Goal: Transaction & Acquisition: Purchase product/service

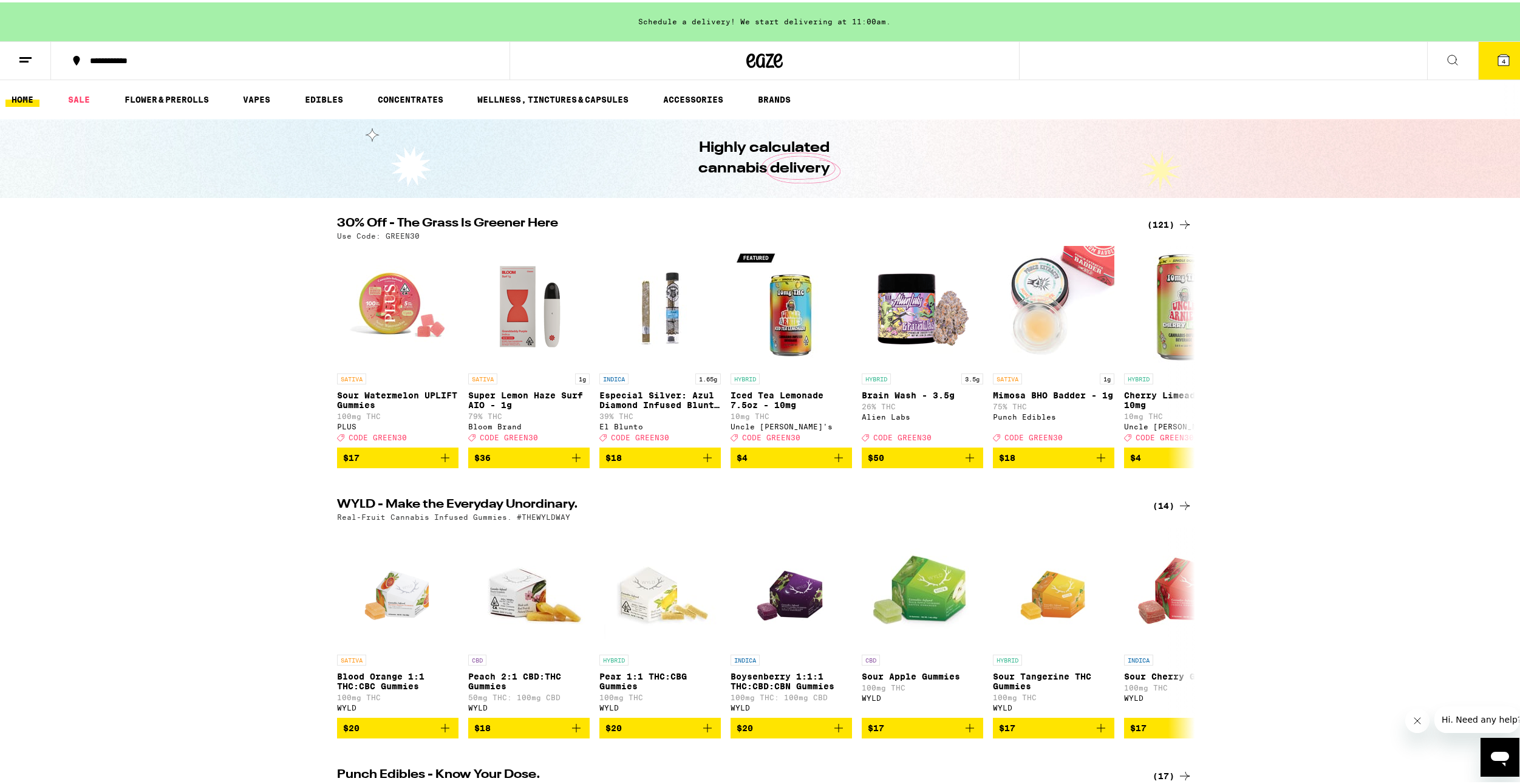
click at [1498, 52] on icon at bounding box center [1503, 58] width 15 height 15
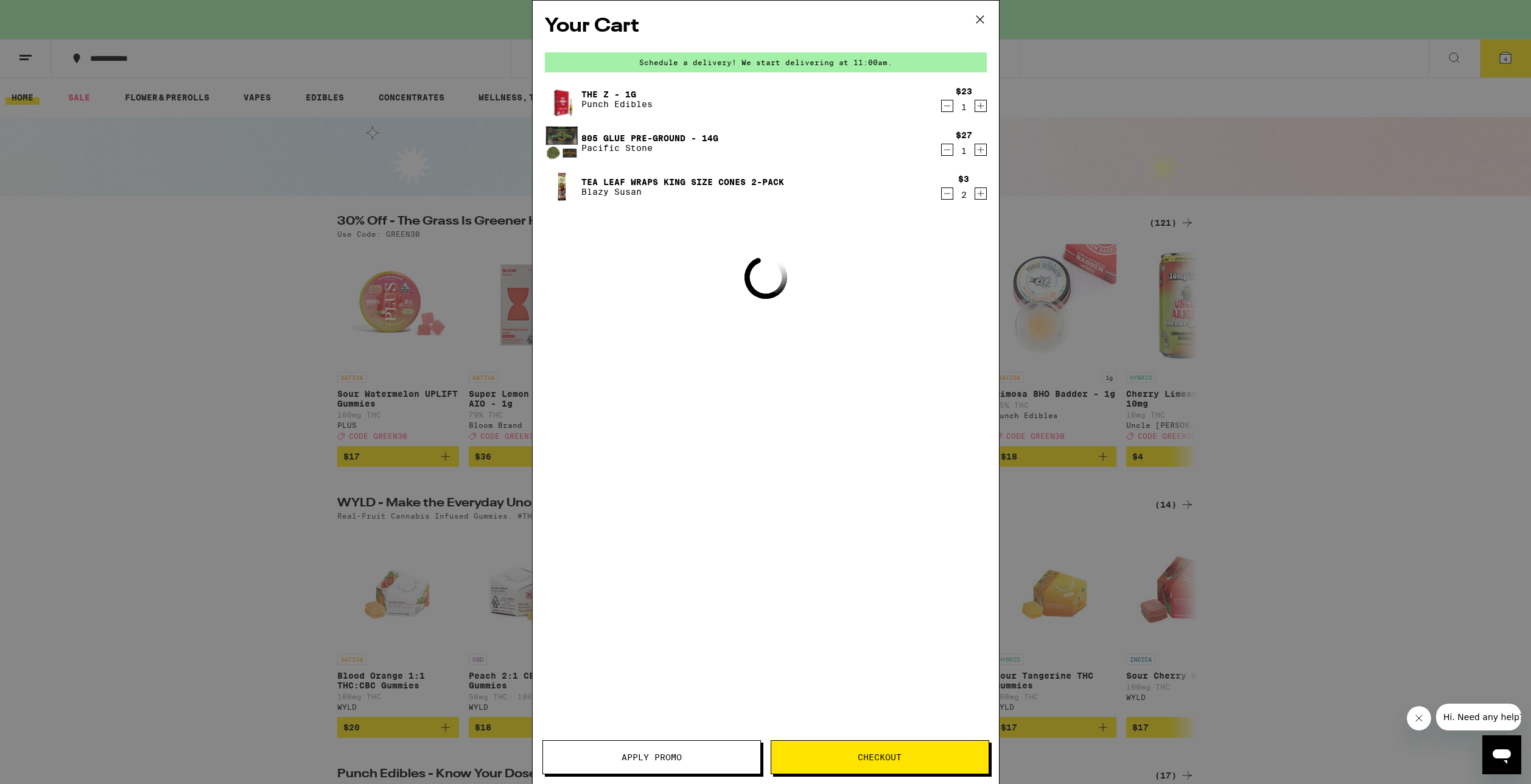
click at [945, 195] on icon "Decrement" at bounding box center [948, 194] width 11 height 15
click at [946, 157] on icon "Decrement" at bounding box center [948, 150] width 11 height 15
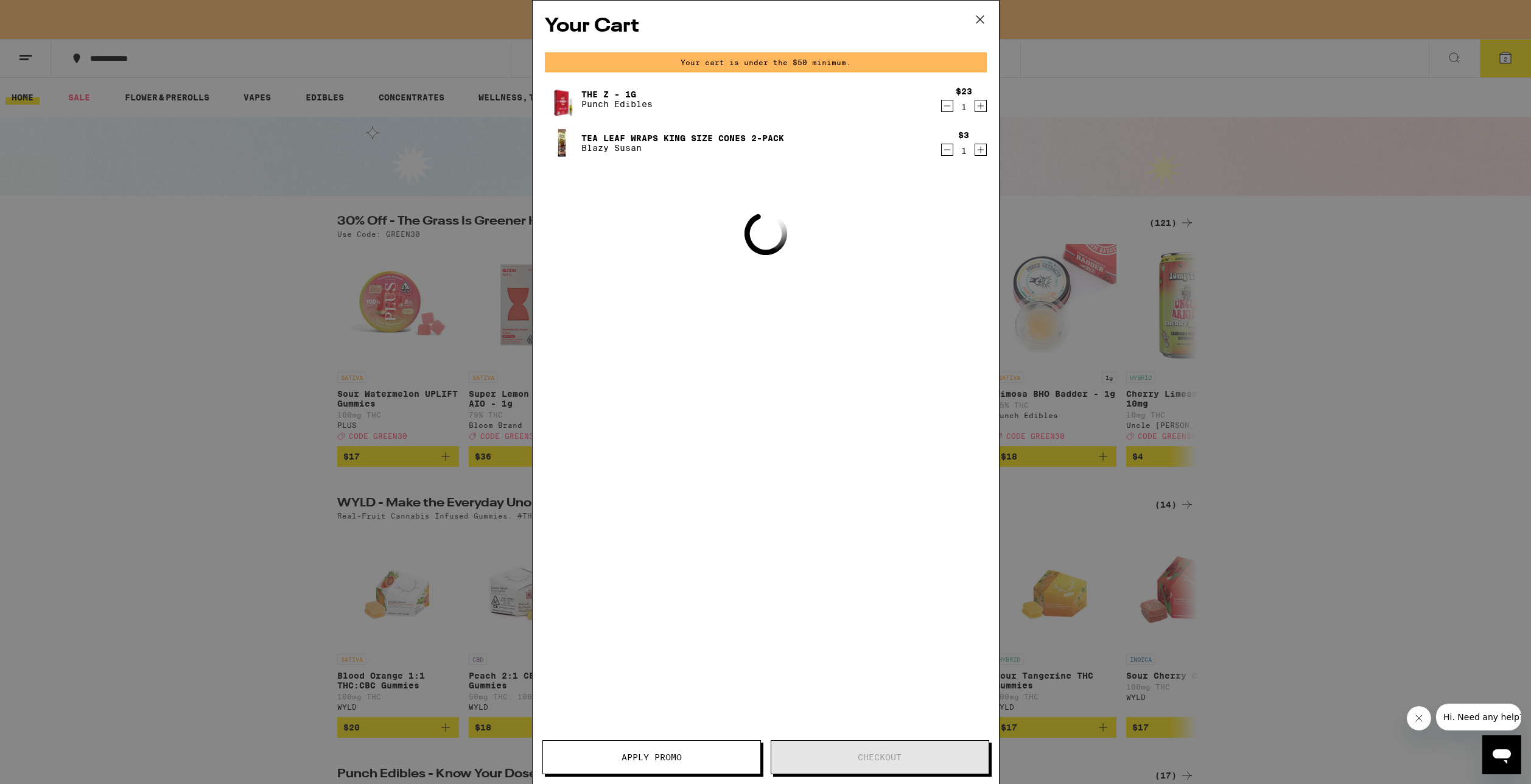
click at [946, 100] on icon "Decrement" at bounding box center [948, 106] width 11 height 15
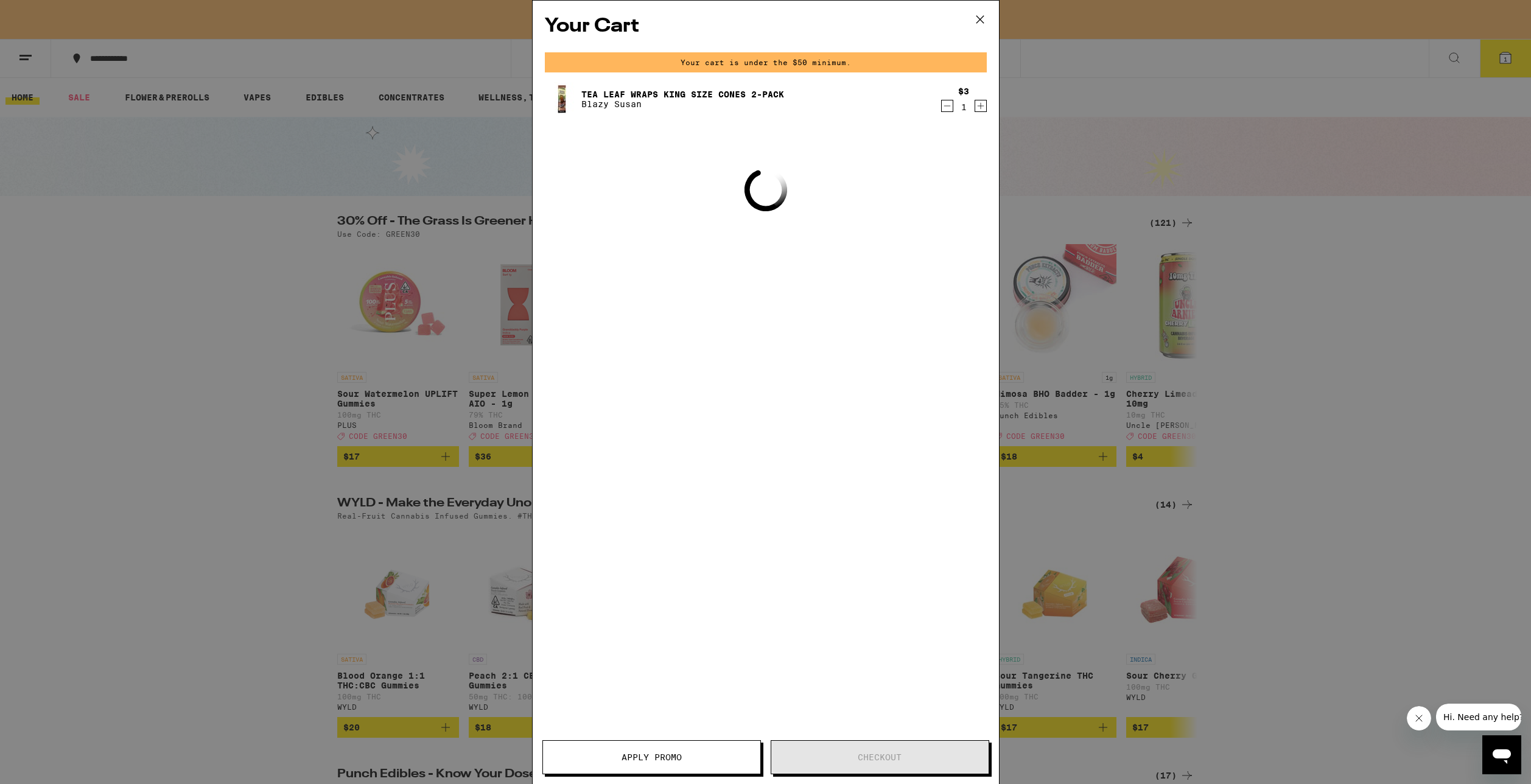
click at [948, 104] on icon "Decrement" at bounding box center [948, 106] width 11 height 15
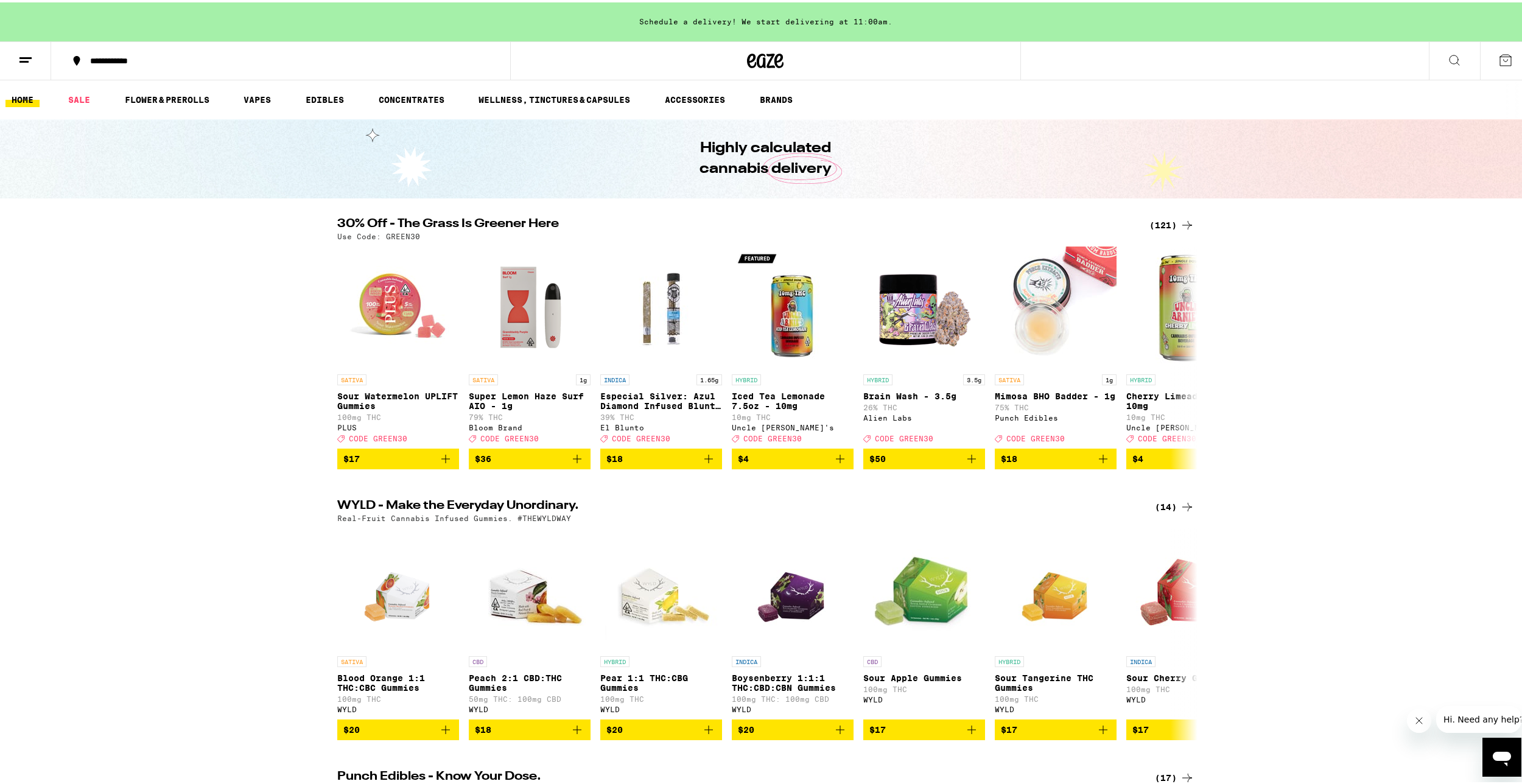
click at [1500, 53] on icon at bounding box center [1505, 58] width 11 height 11
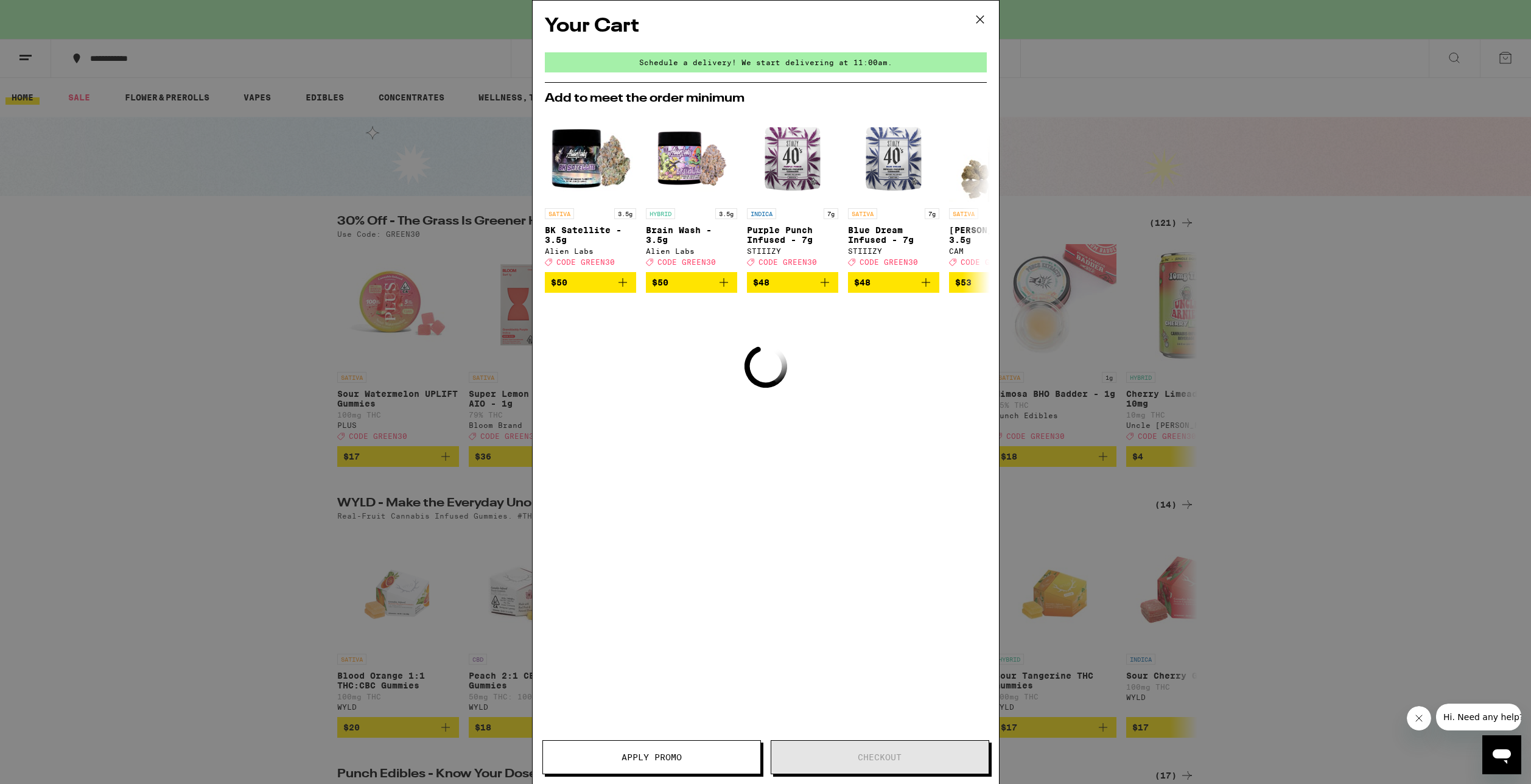
click at [743, 371] on div "Your Cart Schedule a delivery! We start delivering at 11:00am. Add to meet the …" at bounding box center [766, 374] width 466 height 747
drag, startPoint x: 757, startPoint y: 353, endPoint x: 829, endPoint y: 448, distance: 119.2
click at [829, 448] on div "Your Cart Schedule a delivery! We start delivering at 11:00am. Add to meet the …" at bounding box center [766, 374] width 466 height 747
click at [762, 363] on icon "Loading" at bounding box center [766, 367] width 48 height 48
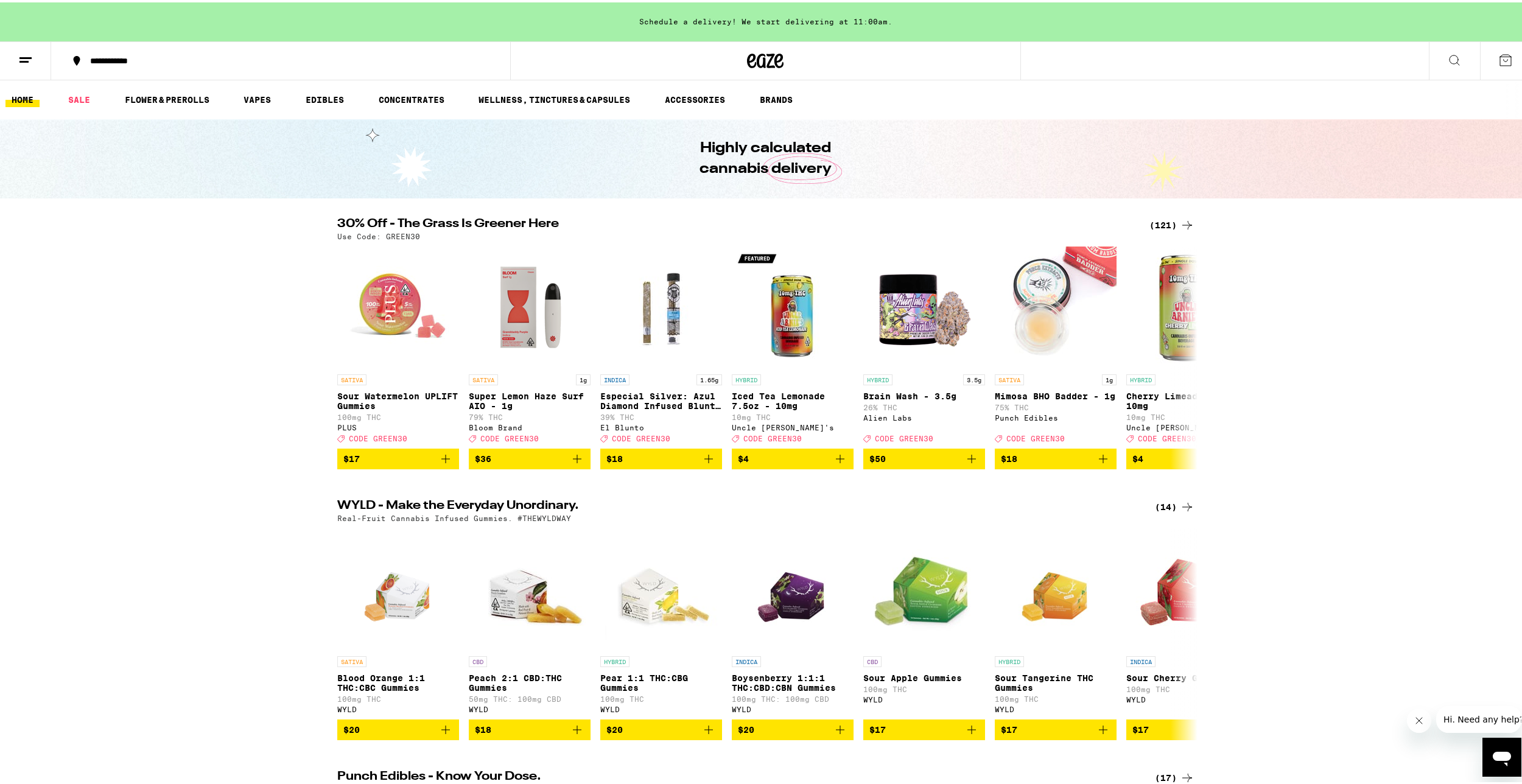
drag, startPoint x: 0, startPoint y: 0, endPoint x: 1492, endPoint y: 62, distance: 1493.3
click at [1492, 62] on button at bounding box center [1505, 58] width 51 height 38
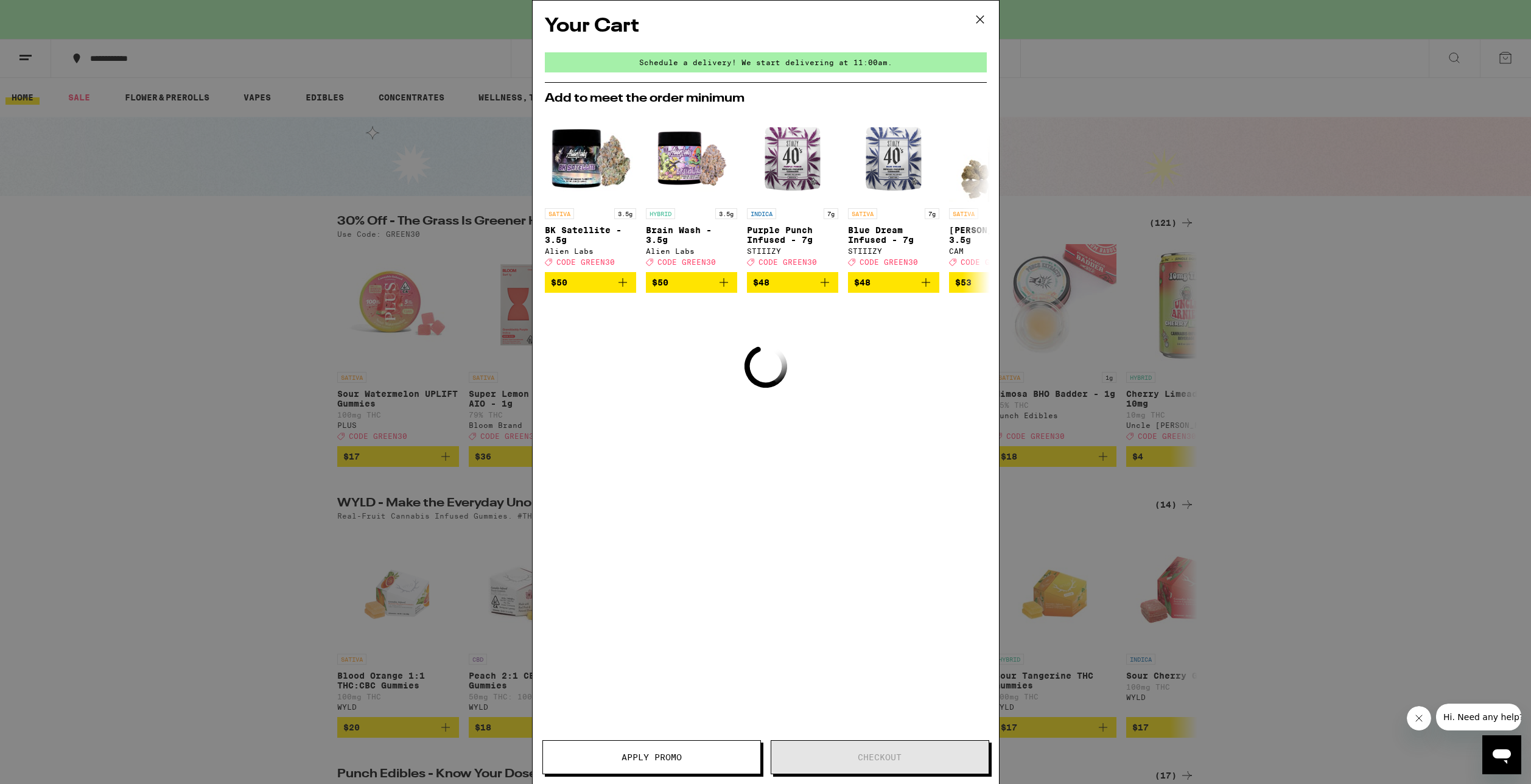
drag, startPoint x: 681, startPoint y: 415, endPoint x: 627, endPoint y: 373, distance: 68.4
click at [624, 373] on div "Your Cart Schedule a delivery! We start delivering at 11:00am. Add to meet the …" at bounding box center [766, 374] width 466 height 747
click at [1094, 252] on div "Your Cart Schedule a delivery! We start delivering at 11:00am. Add to meet the …" at bounding box center [765, 392] width 1531 height 784
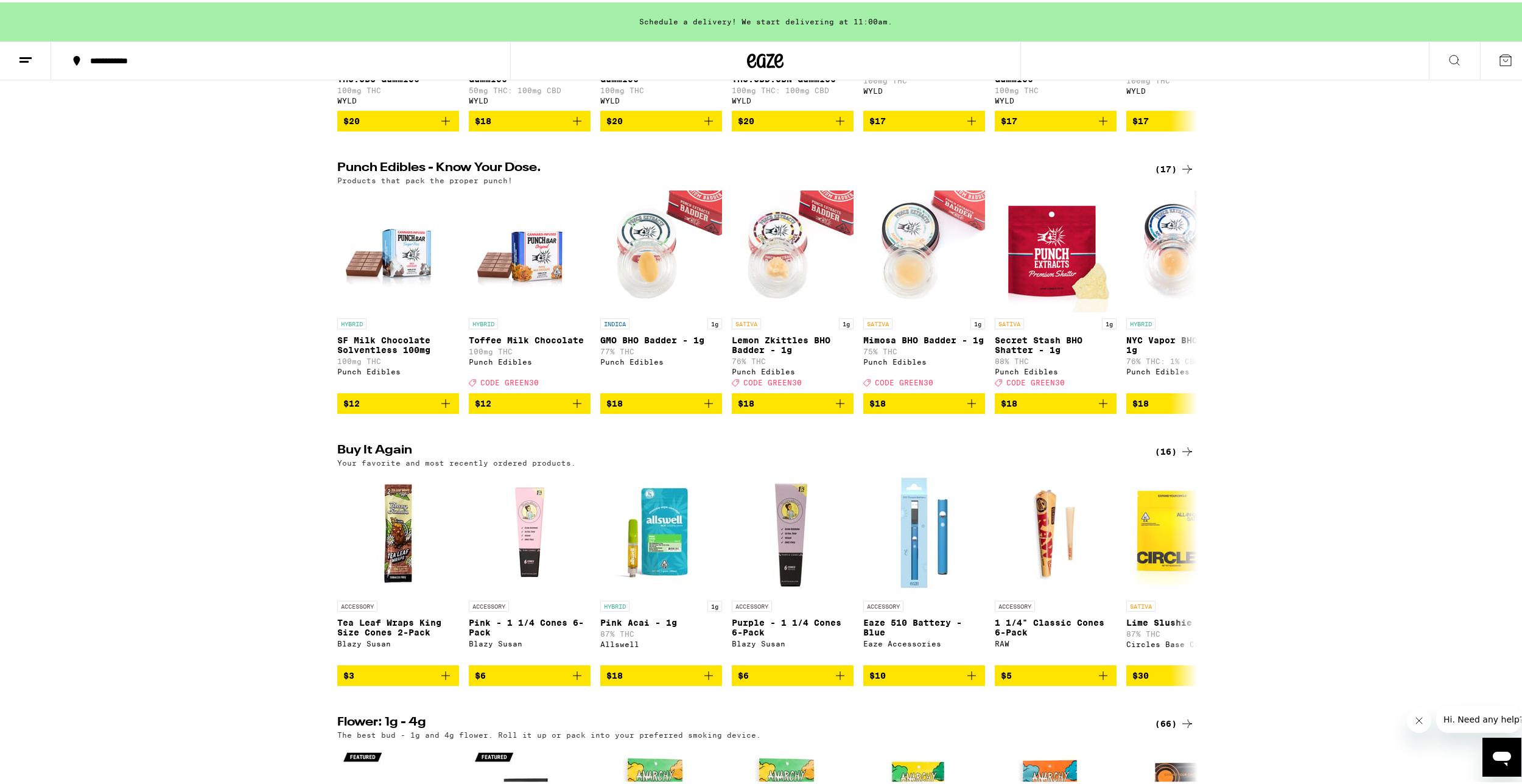
scroll to position [974, 0]
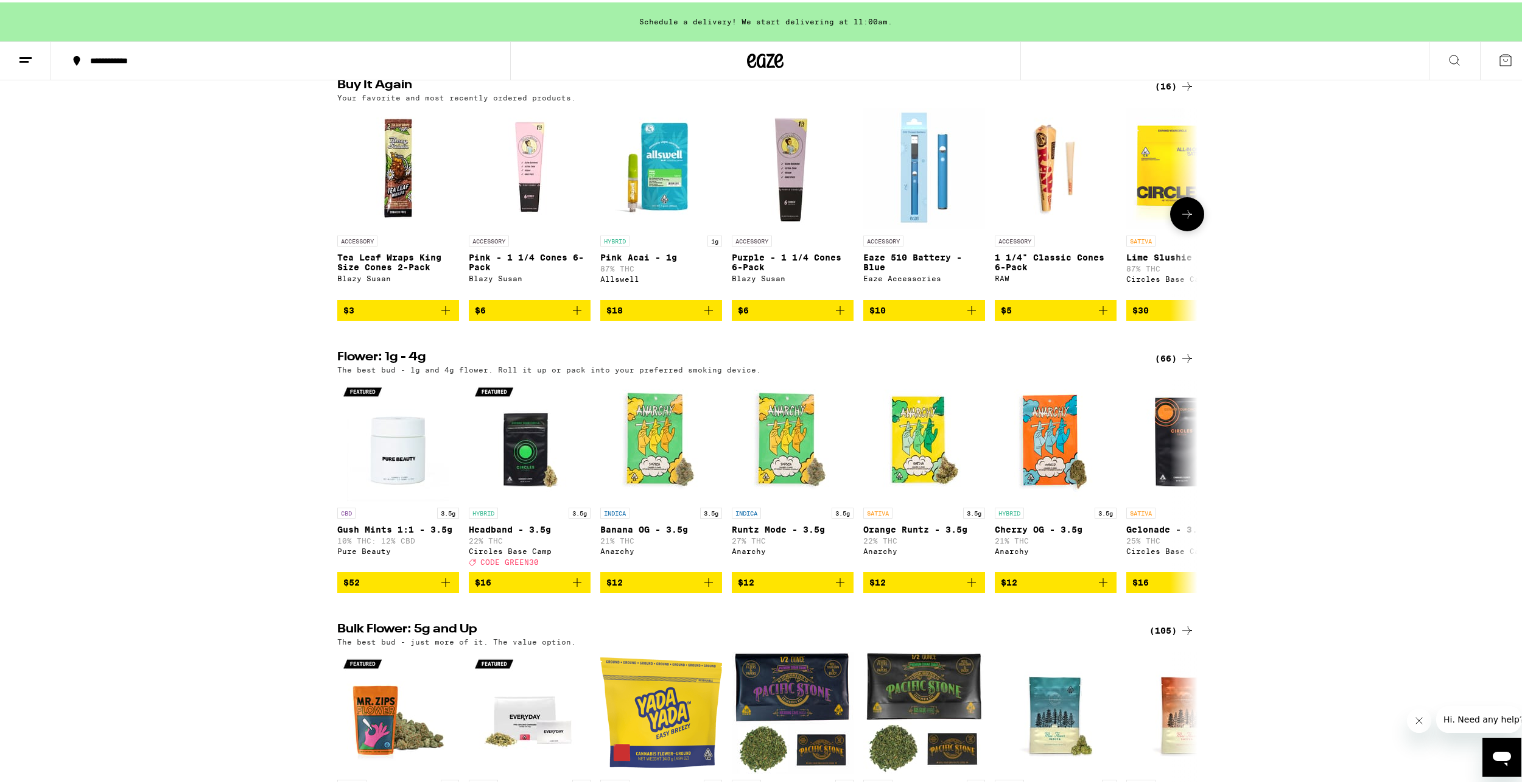
click at [444, 315] on icon "Add to bag" at bounding box center [446, 308] width 15 height 15
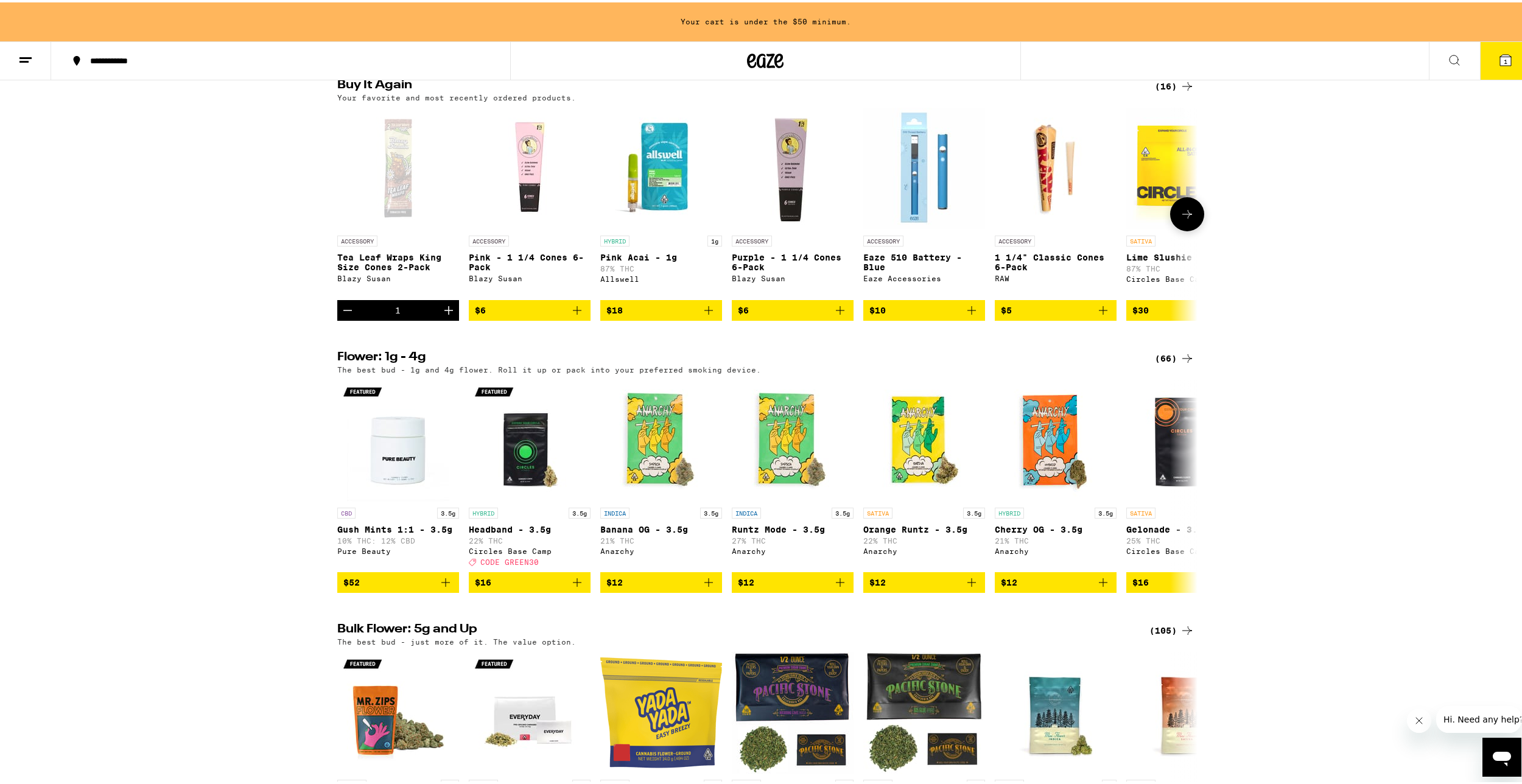
click at [445, 312] on icon "Increment" at bounding box center [449, 308] width 9 height 9
click at [1100, 315] on icon "Add to bag" at bounding box center [1103, 308] width 15 height 15
click at [1180, 219] on icon at bounding box center [1187, 212] width 15 height 15
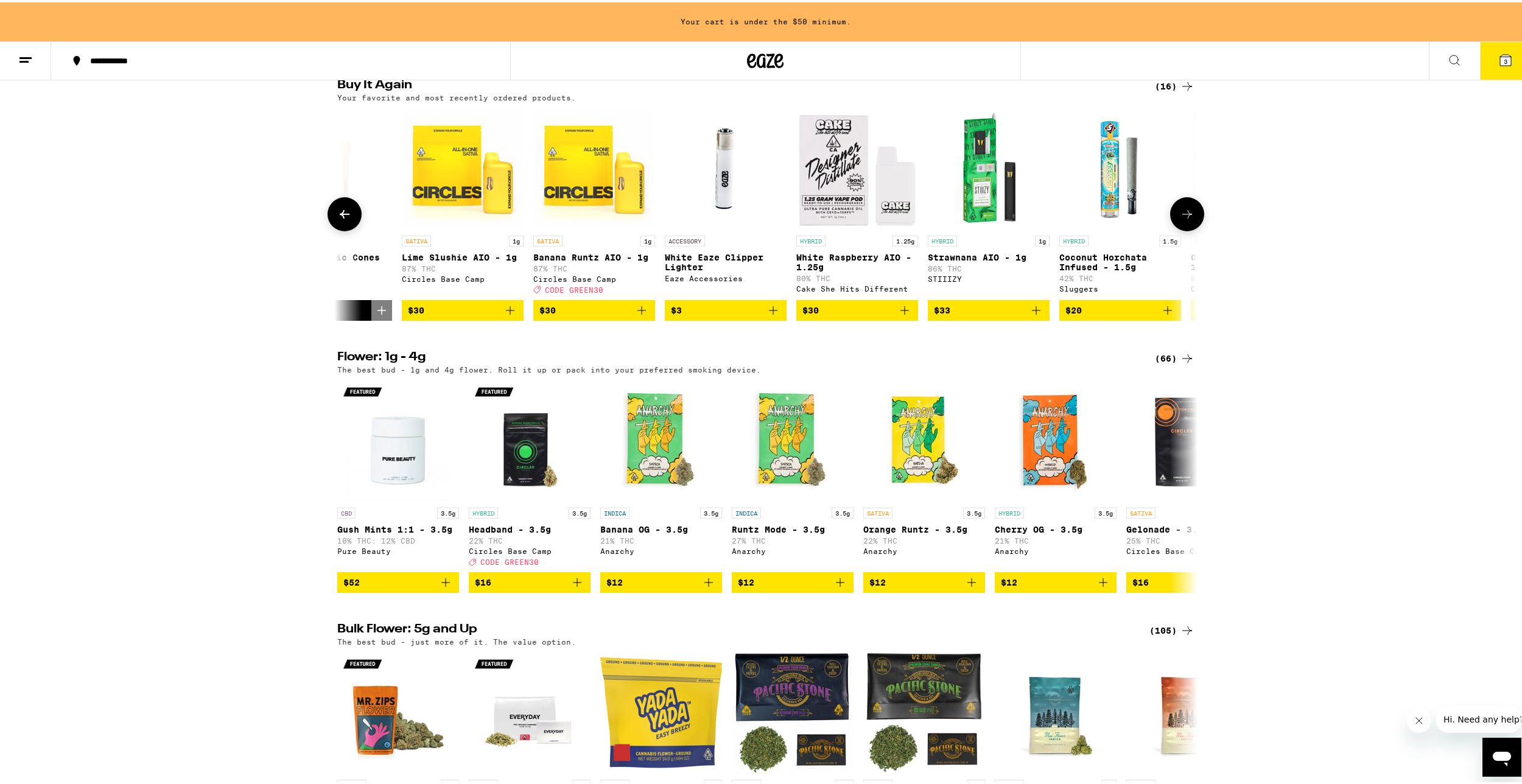
click at [1160, 315] on icon "Add to bag" at bounding box center [1168, 308] width 15 height 15
click at [1066, 315] on icon "Decrement" at bounding box center [1070, 308] width 15 height 15
click at [1169, 315] on icon "Add to bag" at bounding box center [1168, 308] width 15 height 15
click at [1182, 219] on icon at bounding box center [1187, 212] width 15 height 15
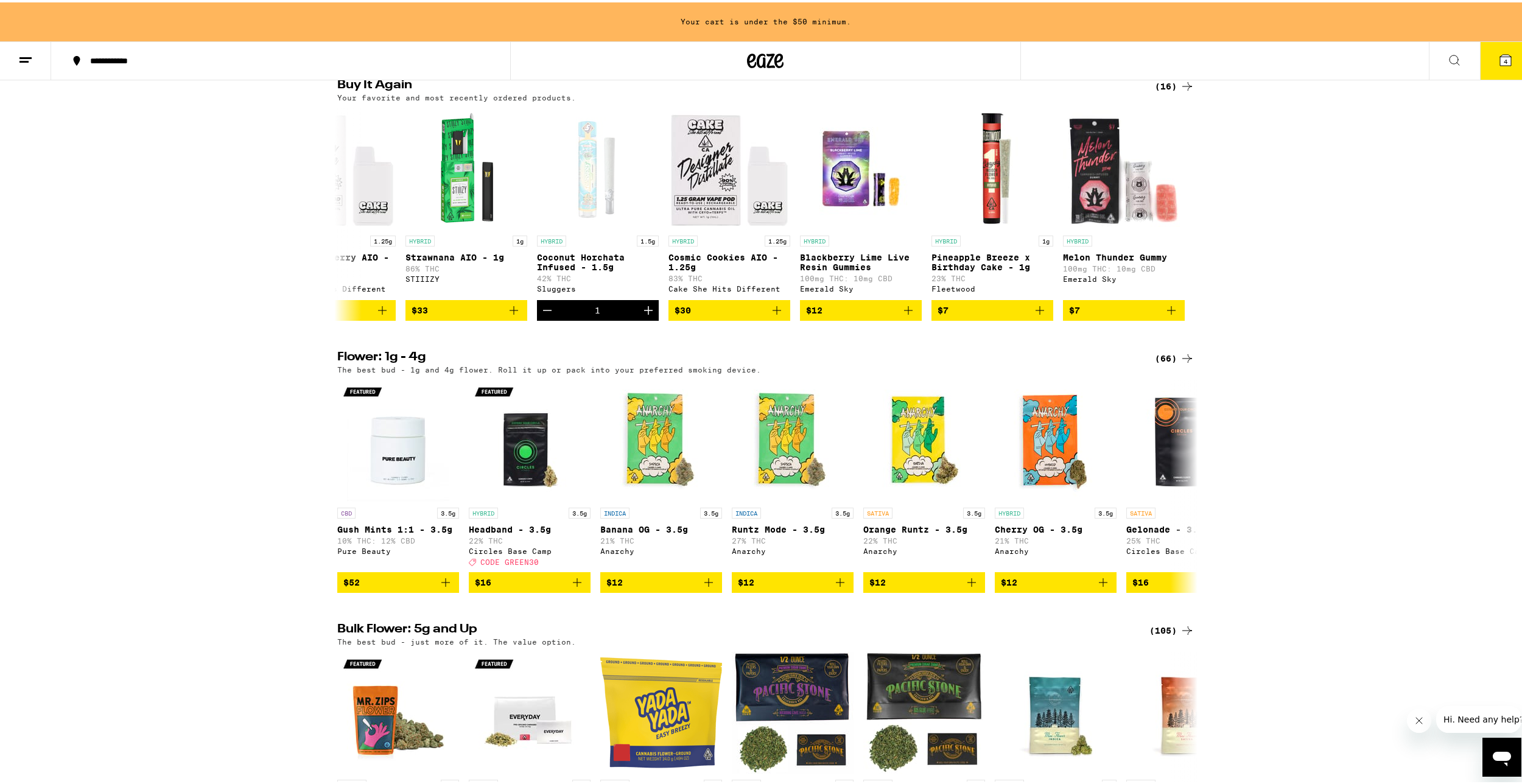
scroll to position [1217, 0]
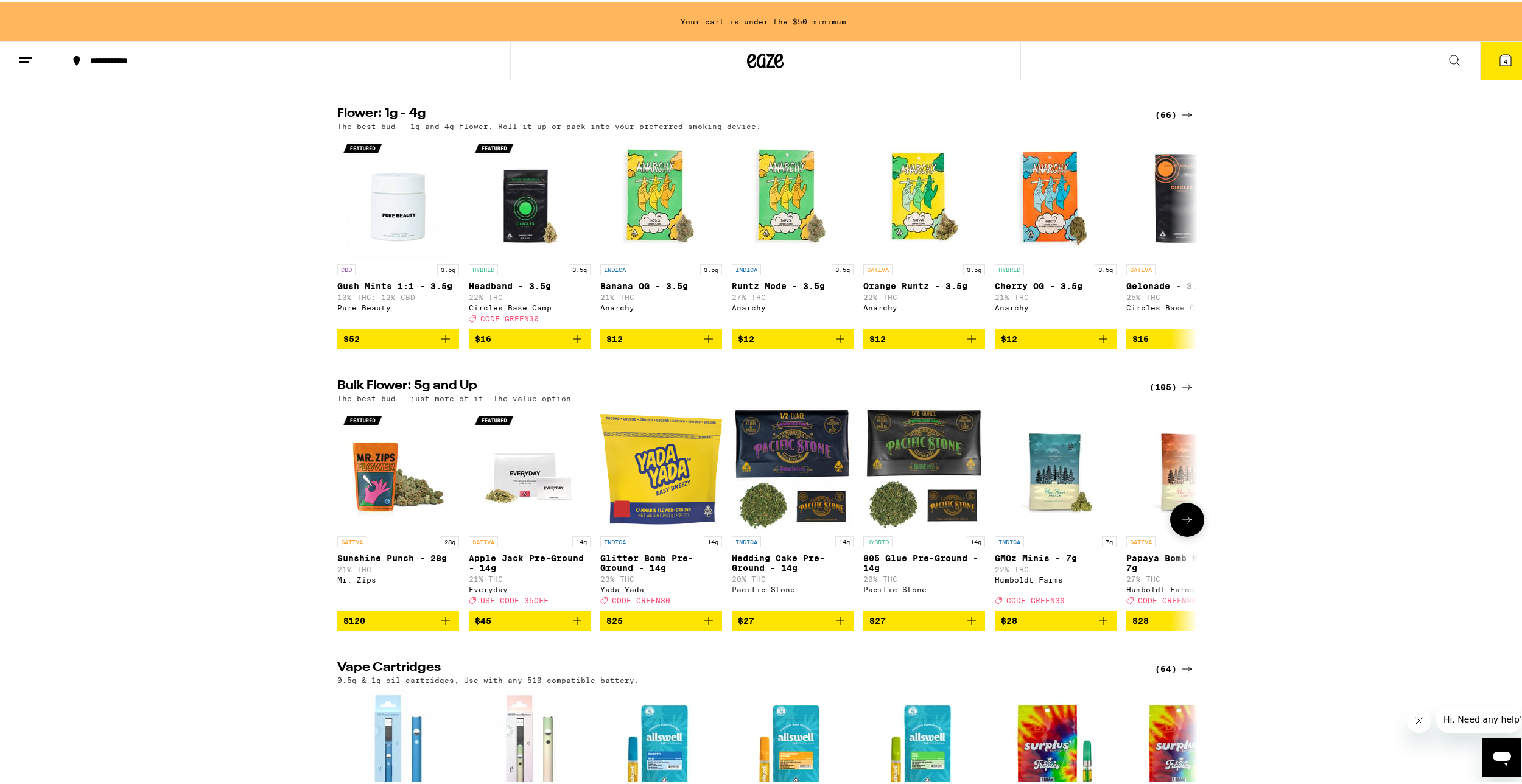
click at [964, 626] on icon "Add to bag" at bounding box center [972, 618] width 15 height 15
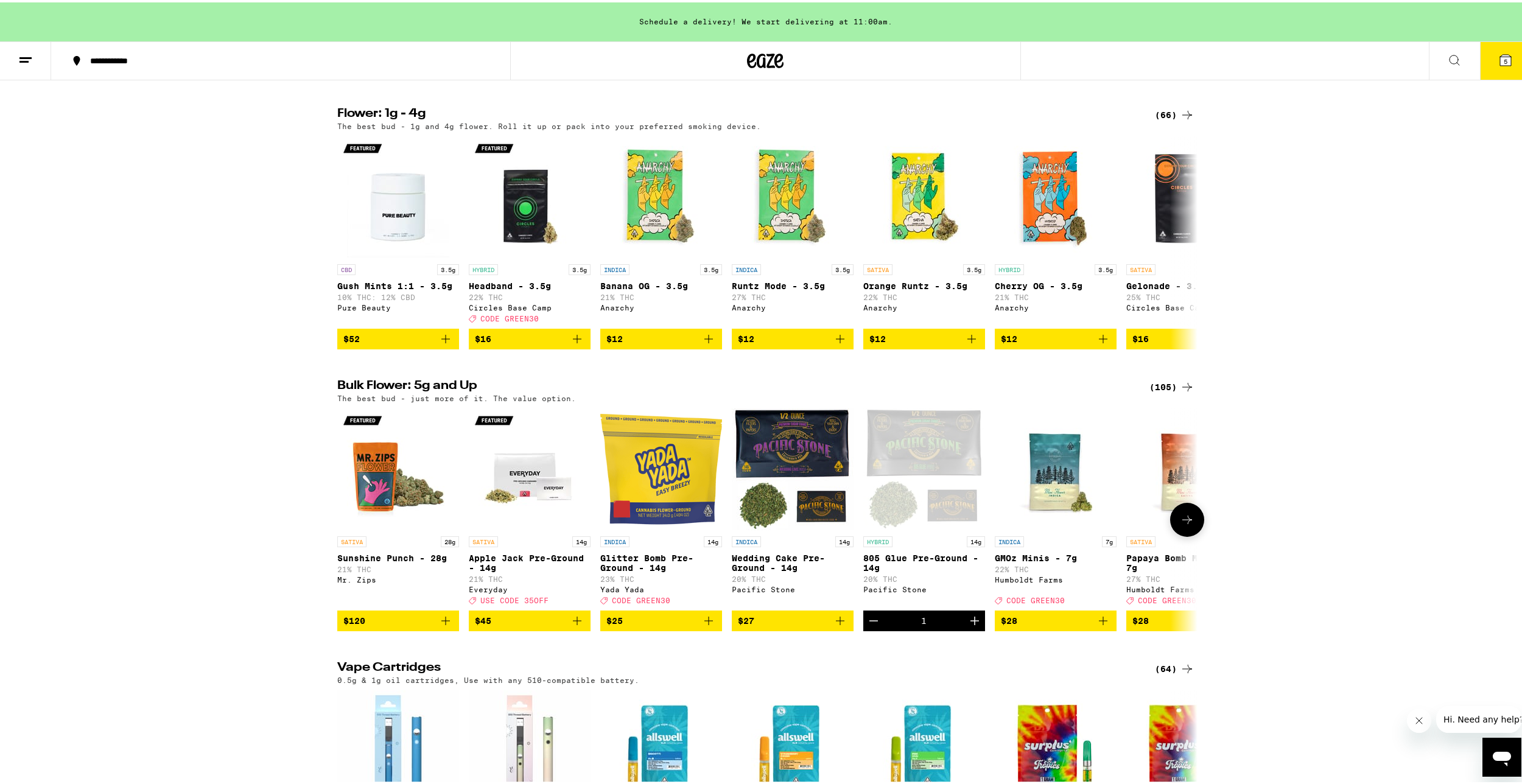
click at [1199, 560] on div "Bulk Flower: 5g and Up (105) The best bud - just more of it. The value option. …" at bounding box center [765, 503] width 1531 height 252
click at [1195, 534] on div at bounding box center [1187, 517] width 34 height 34
click at [1187, 524] on icon at bounding box center [1187, 518] width 15 height 15
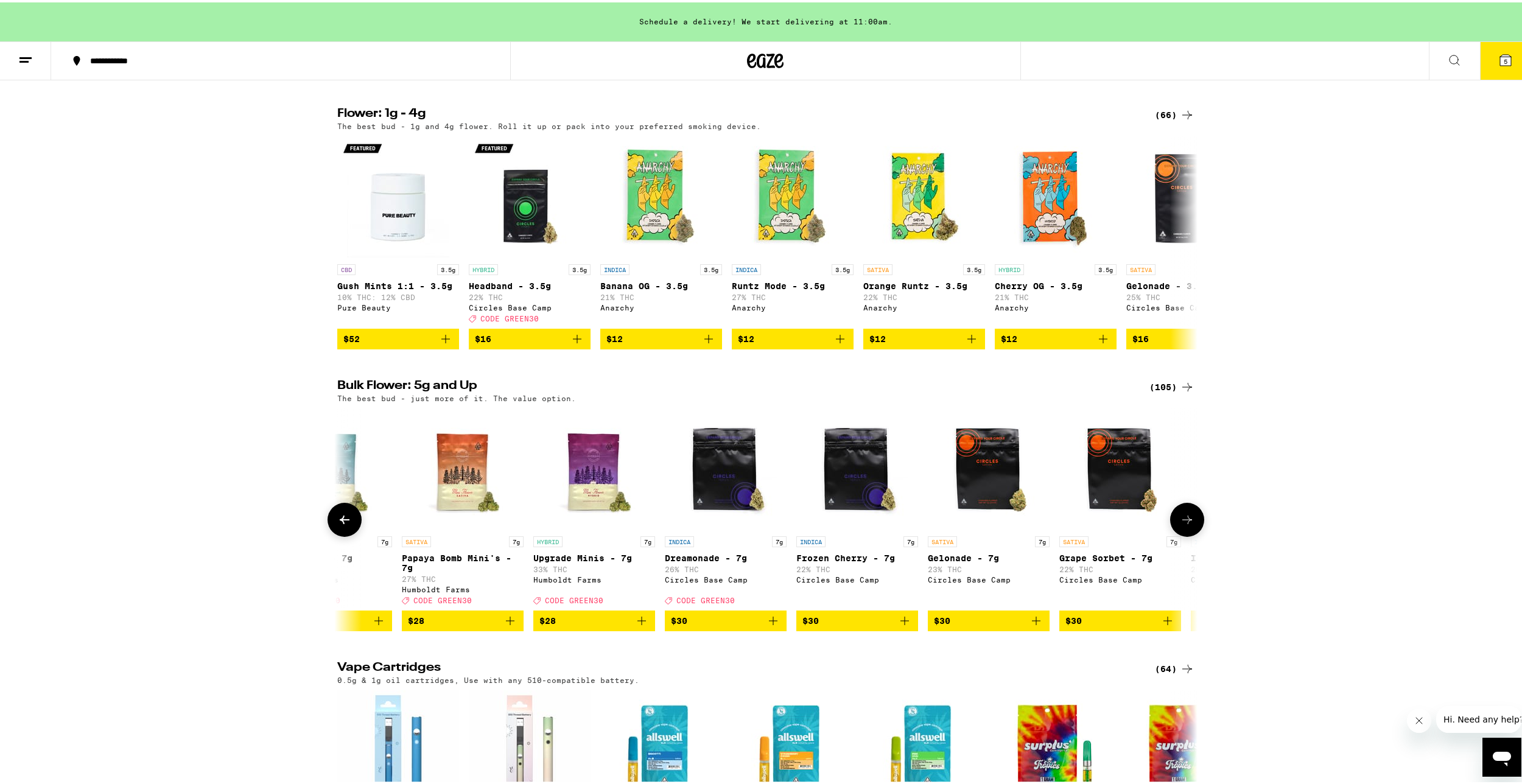
click at [1187, 524] on icon at bounding box center [1187, 518] width 15 height 15
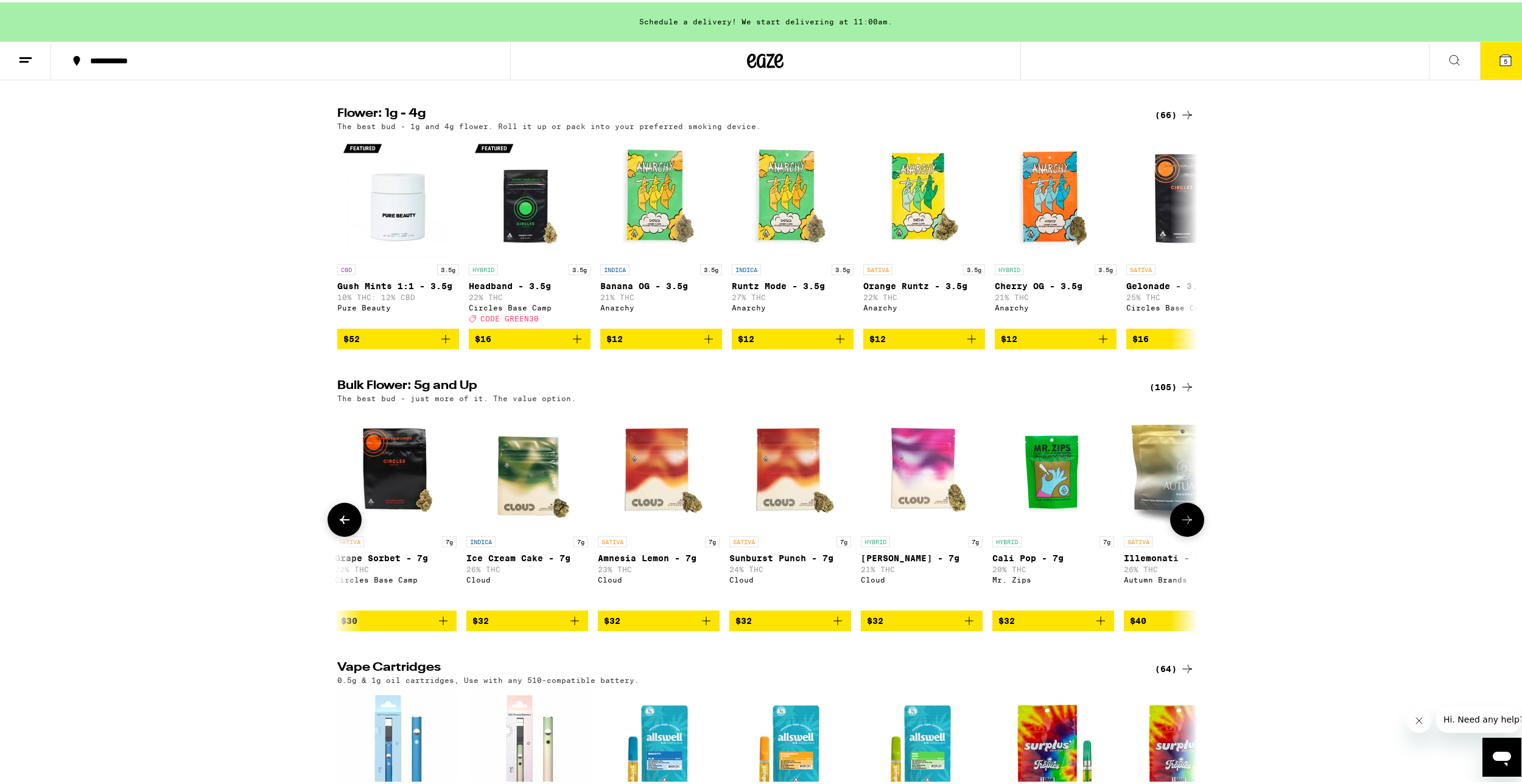
click at [1187, 524] on icon at bounding box center [1187, 518] width 15 height 15
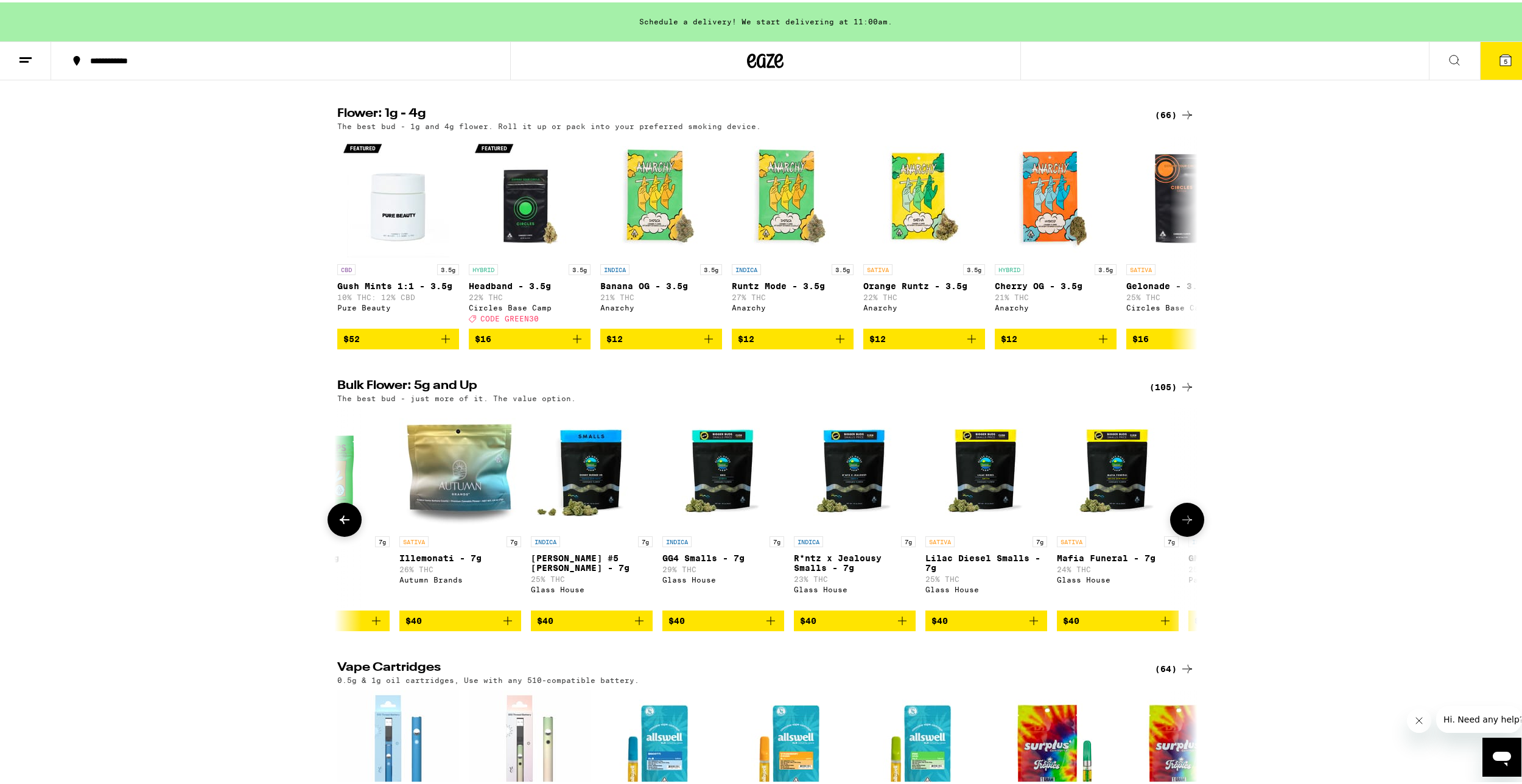
click at [1187, 524] on icon at bounding box center [1187, 518] width 15 height 15
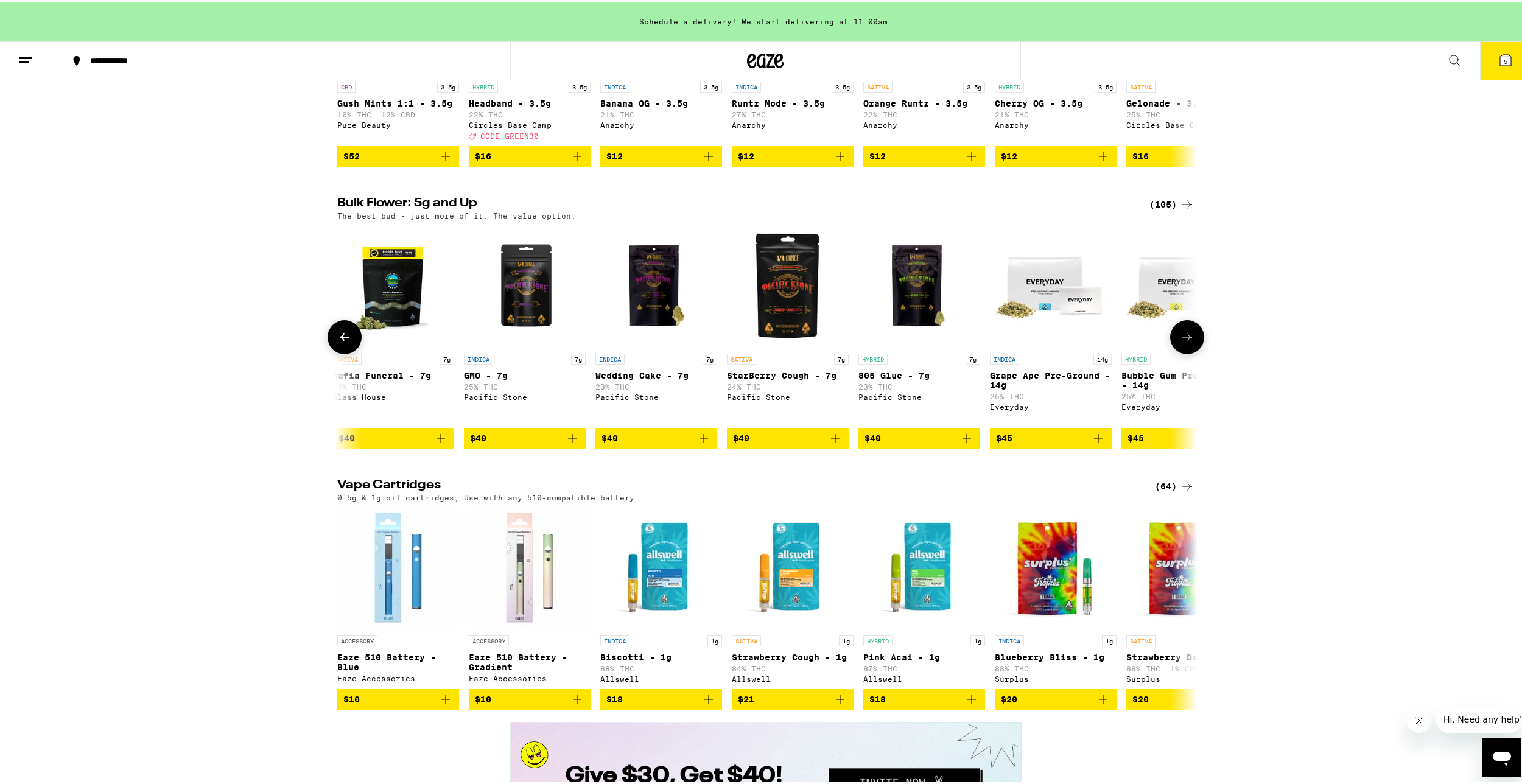
scroll to position [1582, 0]
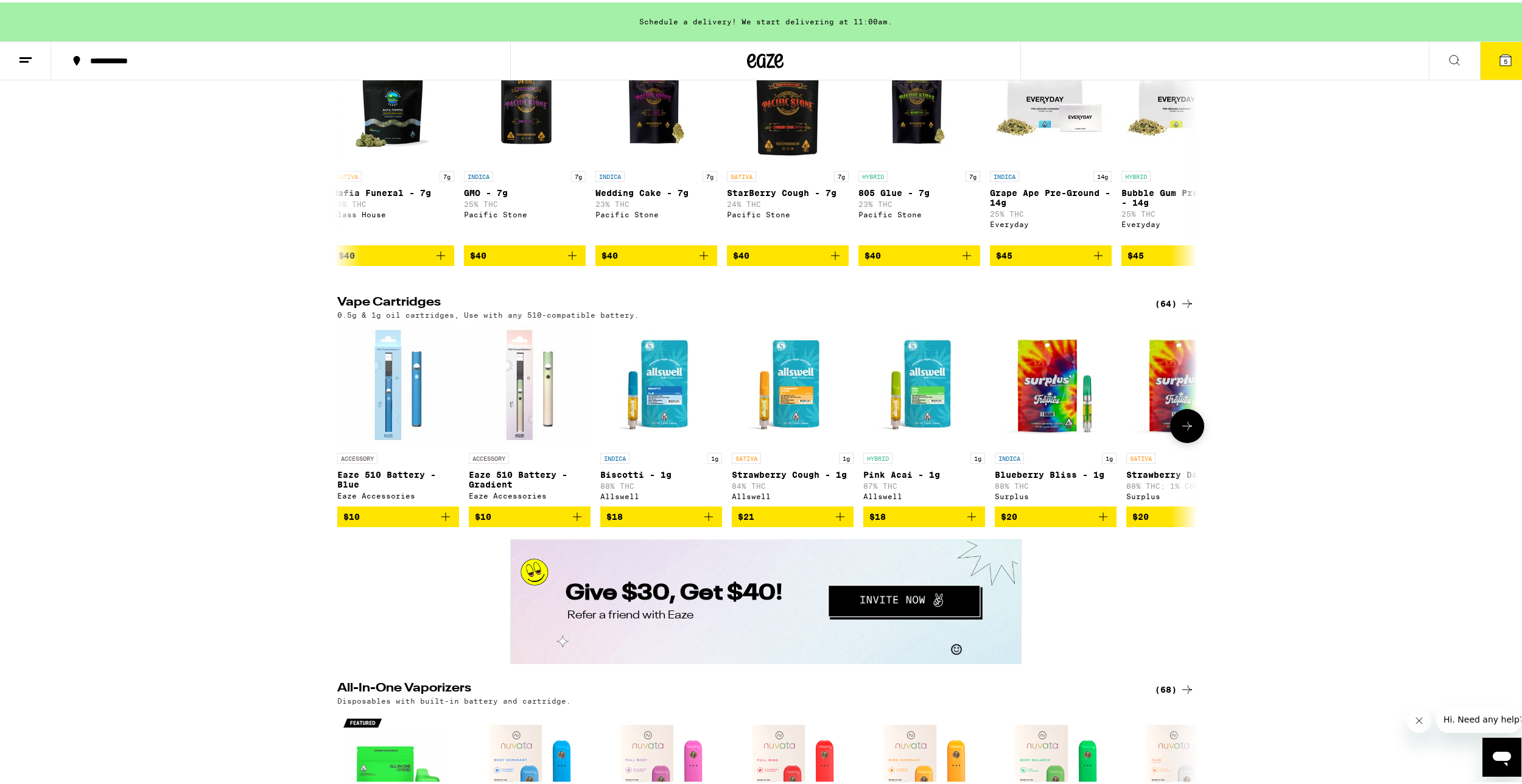
click at [1191, 441] on button at bounding box center [1187, 424] width 34 height 34
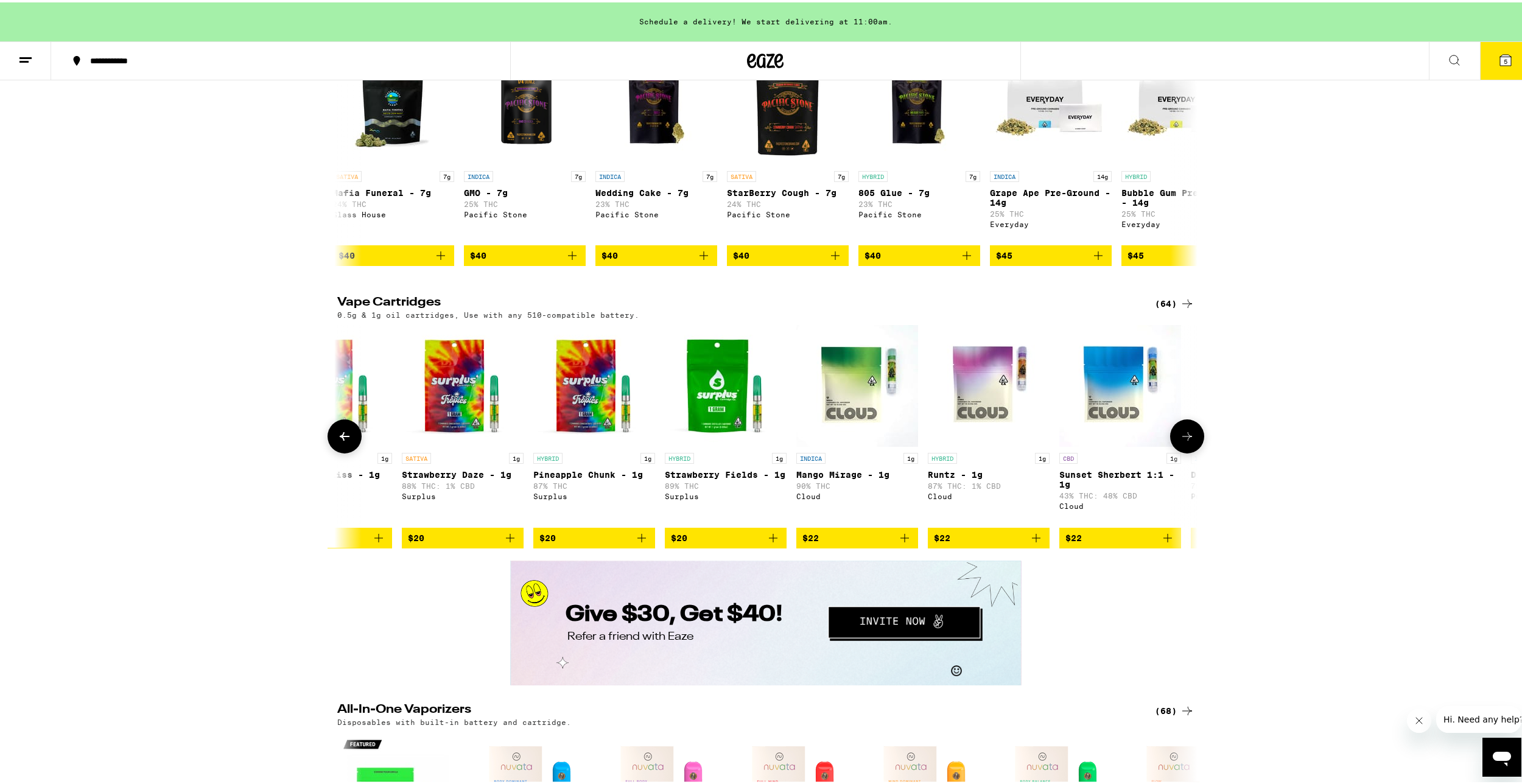
click at [1191, 451] on button at bounding box center [1187, 433] width 34 height 34
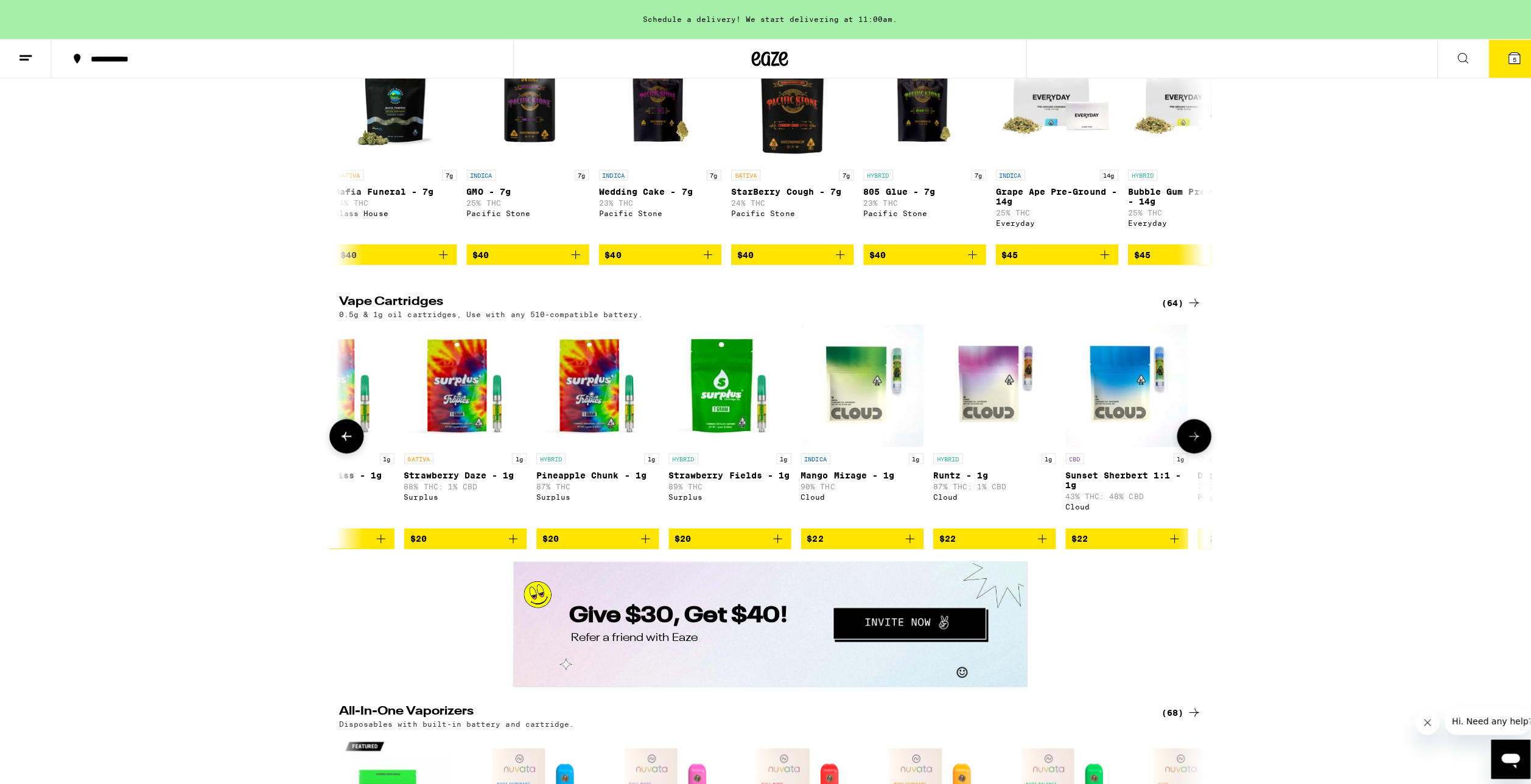
scroll to position [0, 1449]
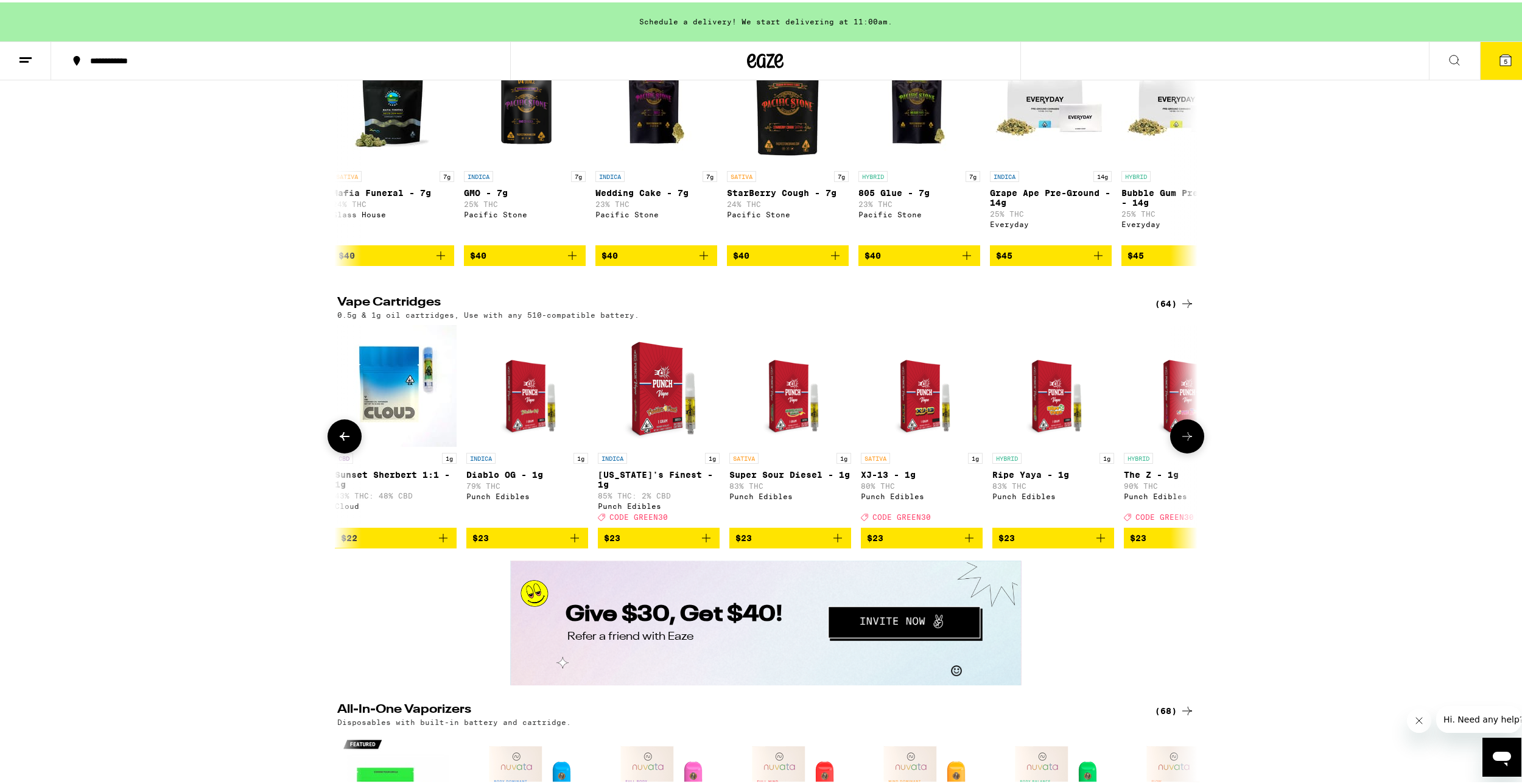
click at [947, 519] on div "SATIVA 1g XJ-13 - 1g 80% THC Punch Edibles Deal Created with Sketch. CODE GREEN…" at bounding box center [921, 484] width 122 height 68
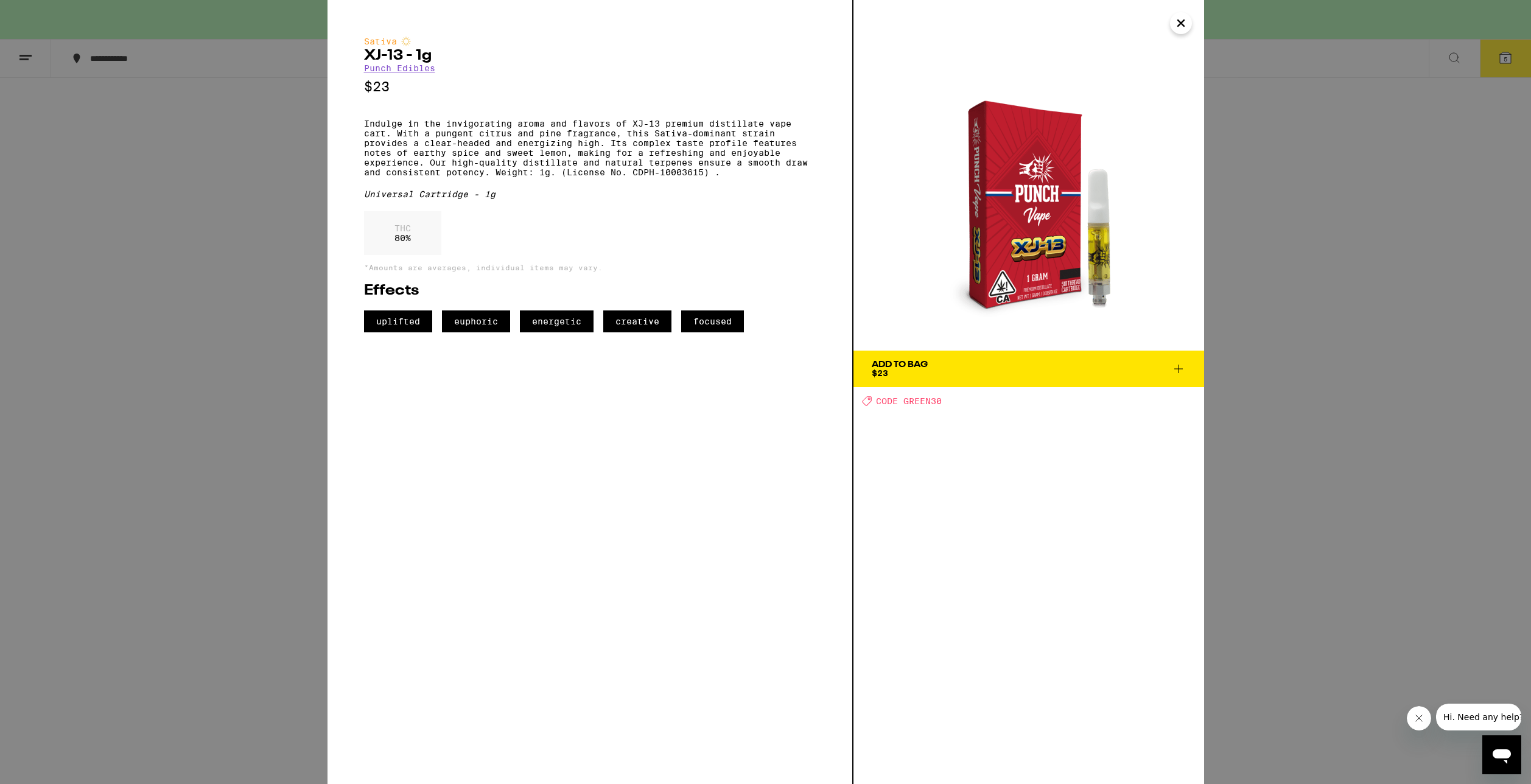
click at [927, 398] on span "CODE GREEN30" at bounding box center [909, 401] width 66 height 10
copy span "GREEN30"
click at [1169, 363] on span "Add To Bag $23" at bounding box center [1029, 369] width 314 height 17
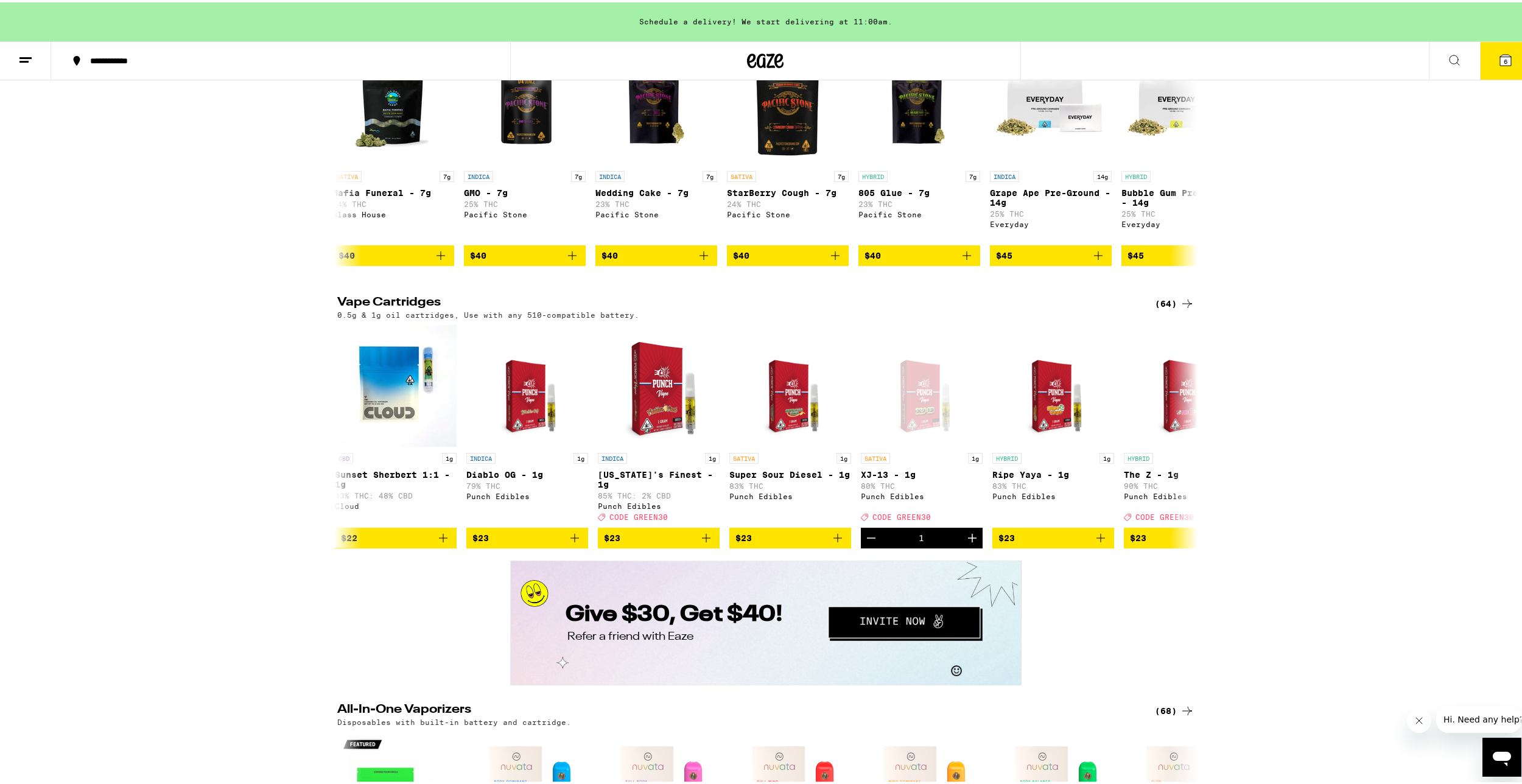
click at [1496, 69] on button "6" at bounding box center [1505, 58] width 51 height 38
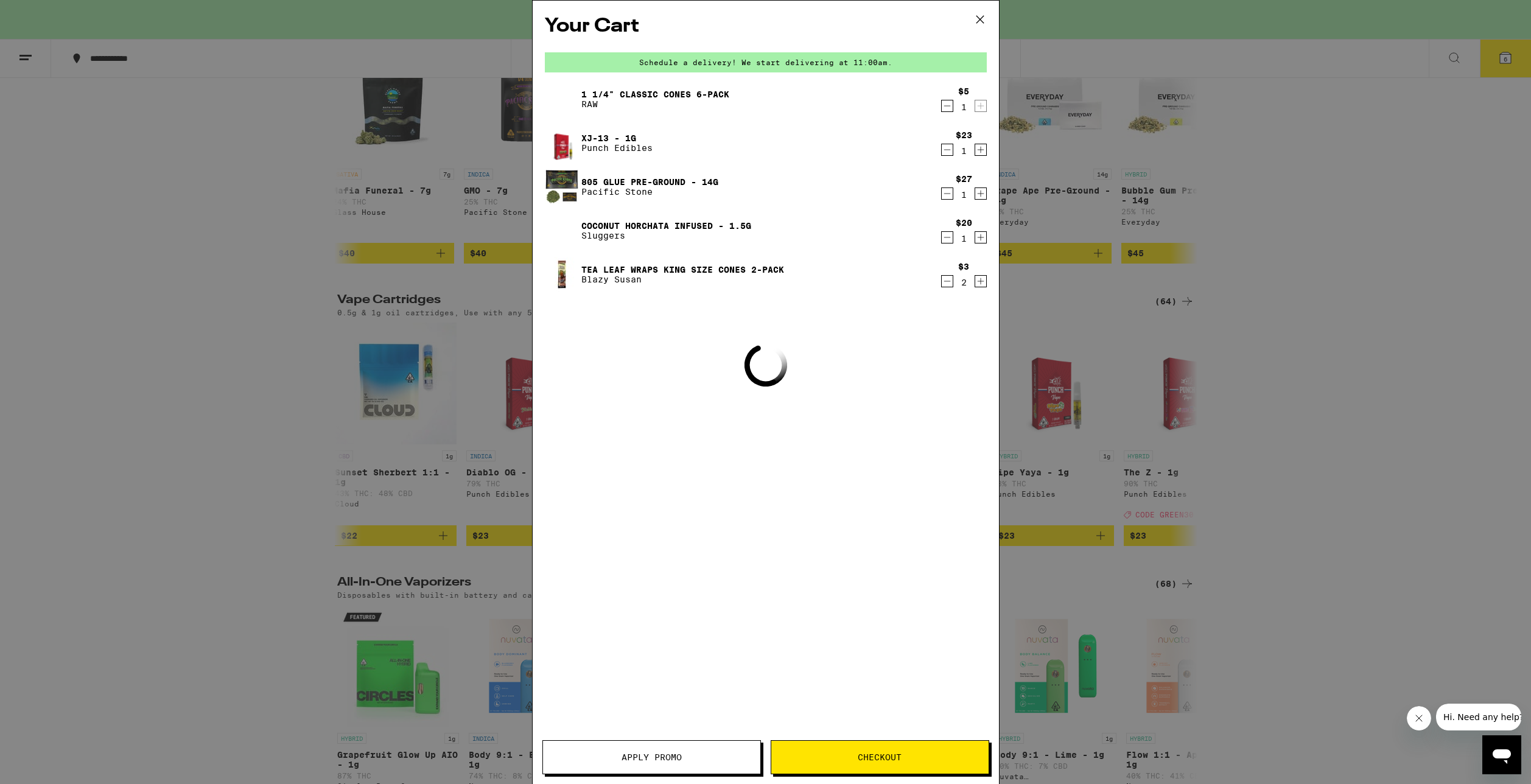
click at [622, 761] on span "Apply Promo" at bounding box center [651, 757] width 60 height 9
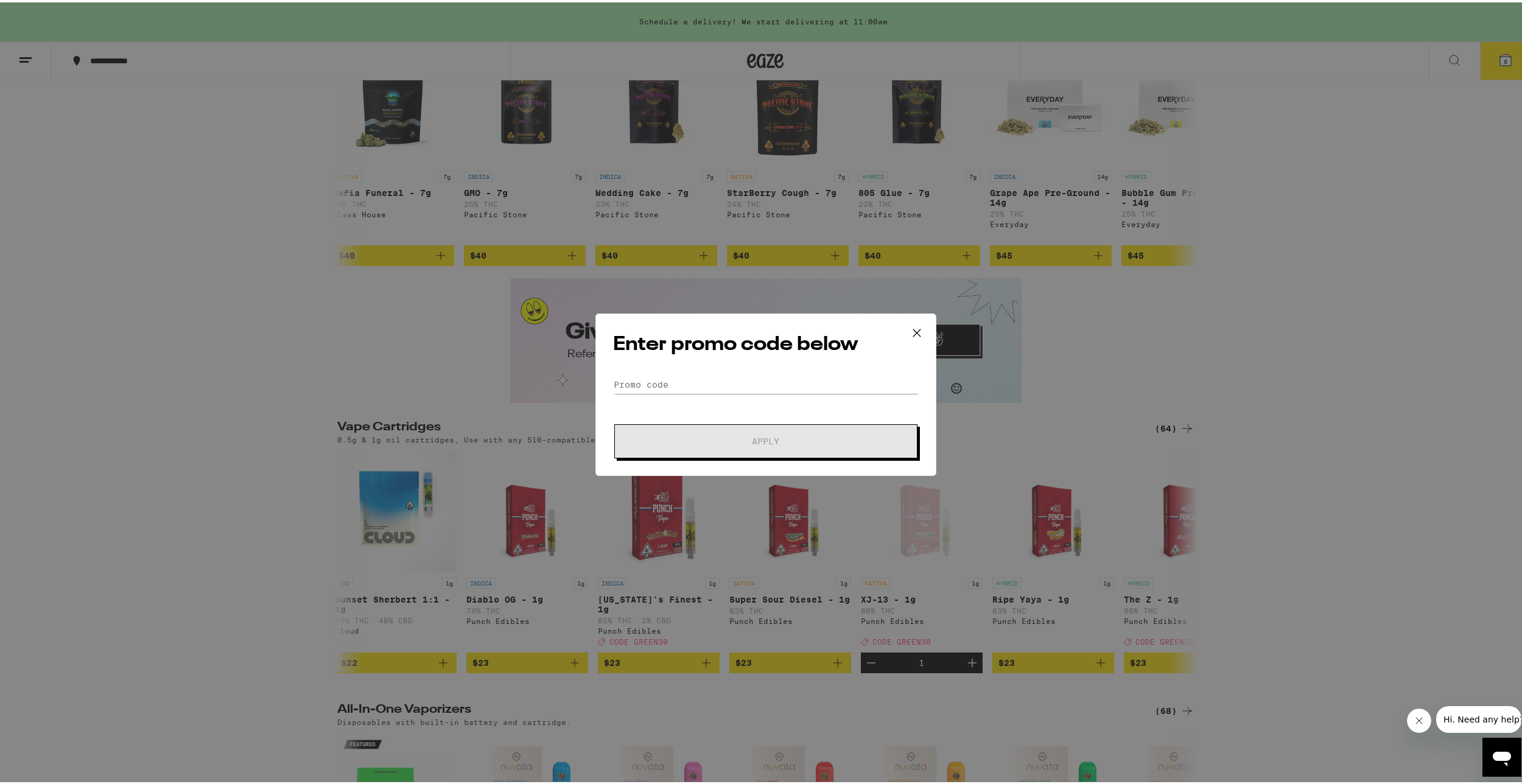
click at [720, 397] on form "Promo Code Apply" at bounding box center [766, 414] width 306 height 83
click at [719, 383] on input "Promo Code" at bounding box center [766, 382] width 306 height 19
type input "GREEN30"
click at [741, 441] on span "Apply" at bounding box center [766, 439] width 219 height 9
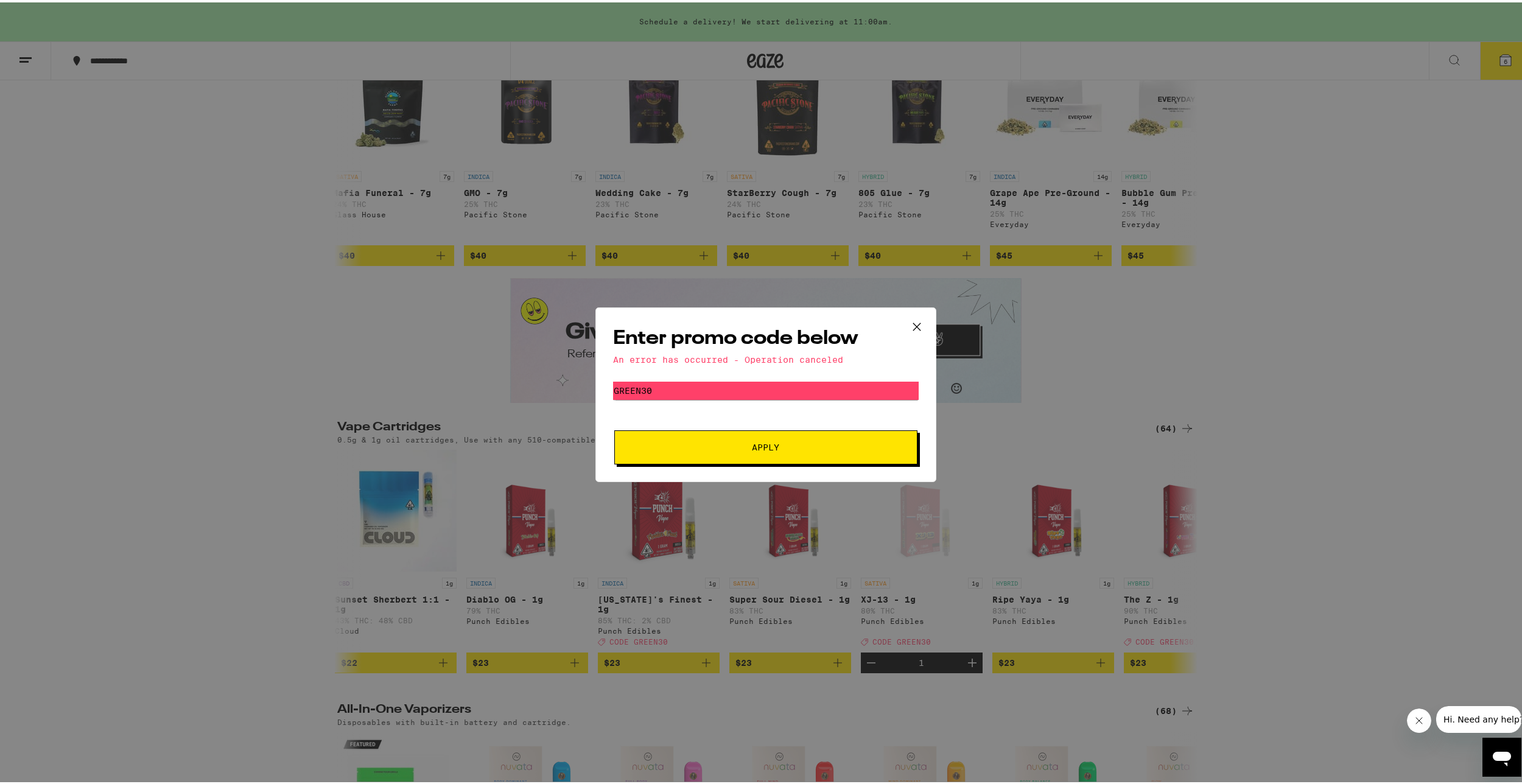
click at [732, 439] on button "Apply" at bounding box center [766, 445] width 303 height 34
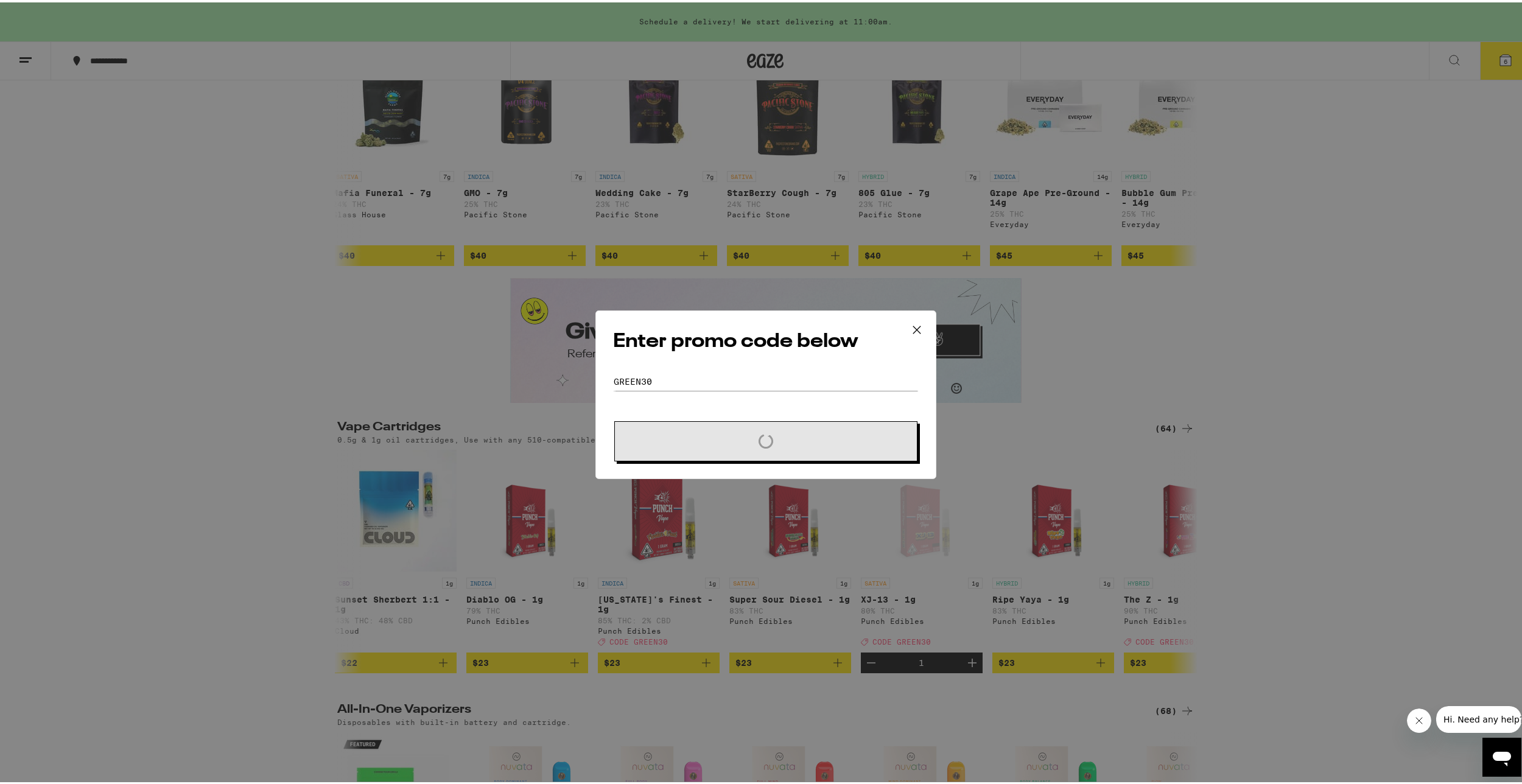
click at [912, 336] on button at bounding box center [917, 328] width 38 height 39
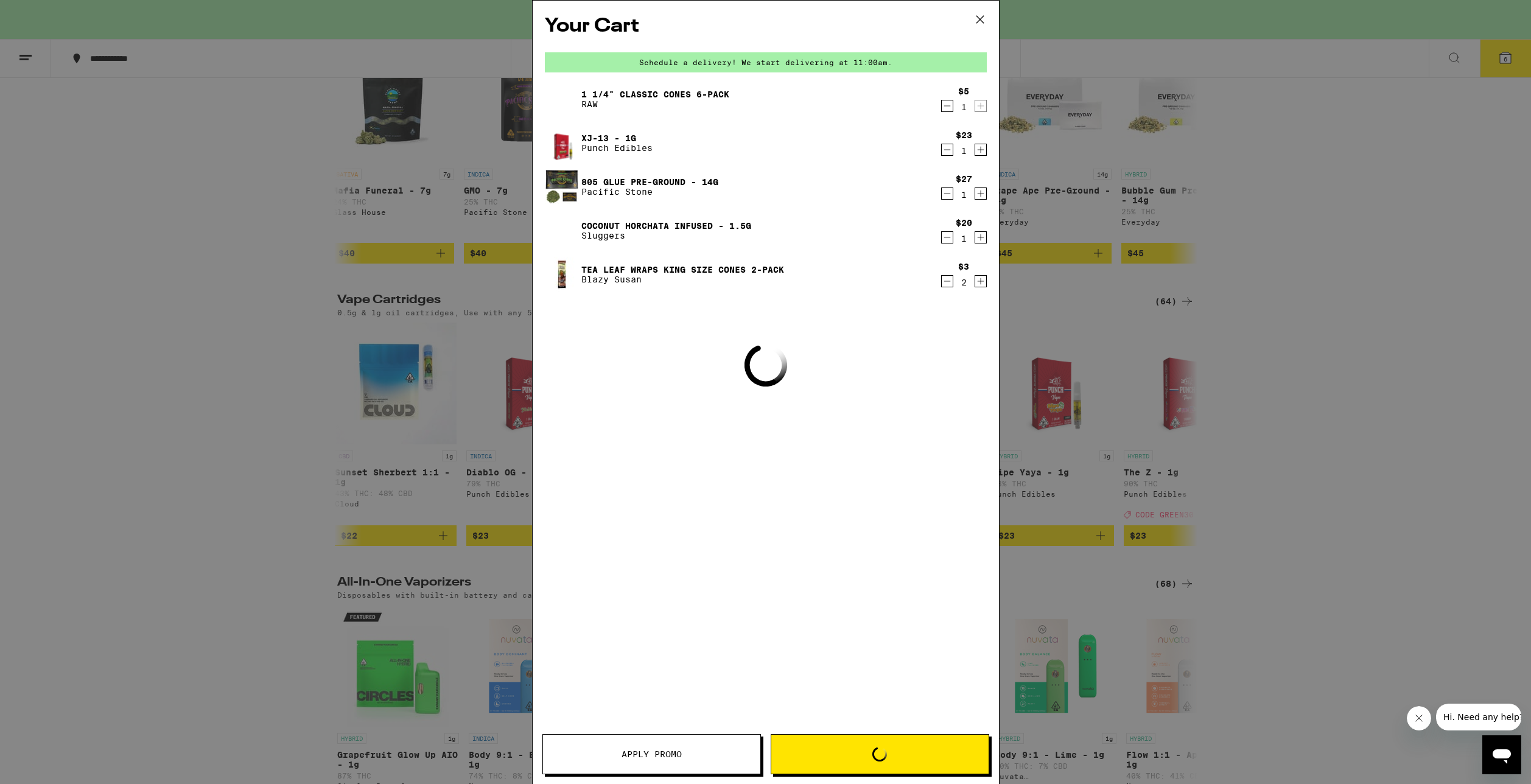
click at [945, 110] on icon "Decrement" at bounding box center [948, 106] width 11 height 15
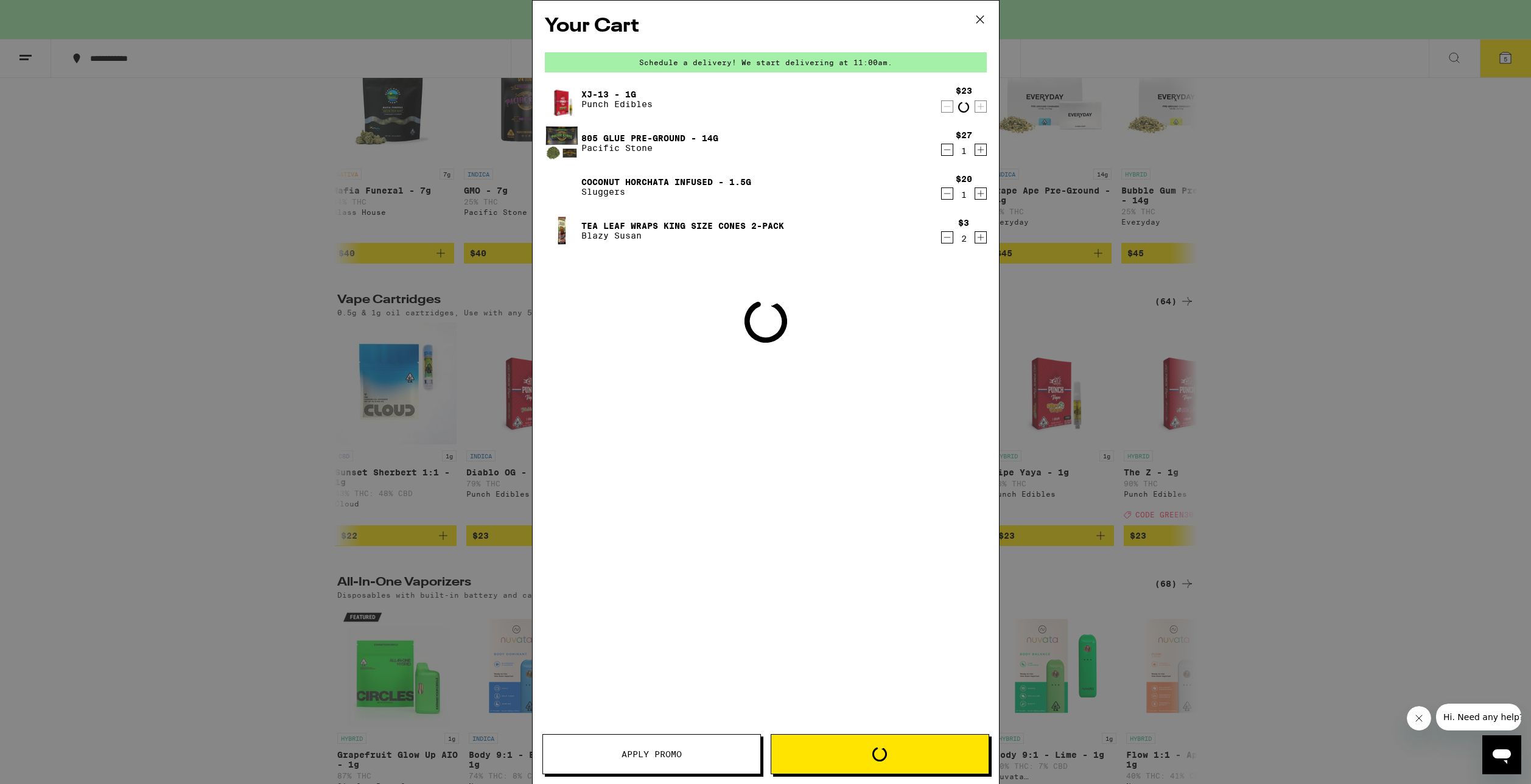
click at [945, 110] on icon "Decrement" at bounding box center [948, 106] width 11 height 15
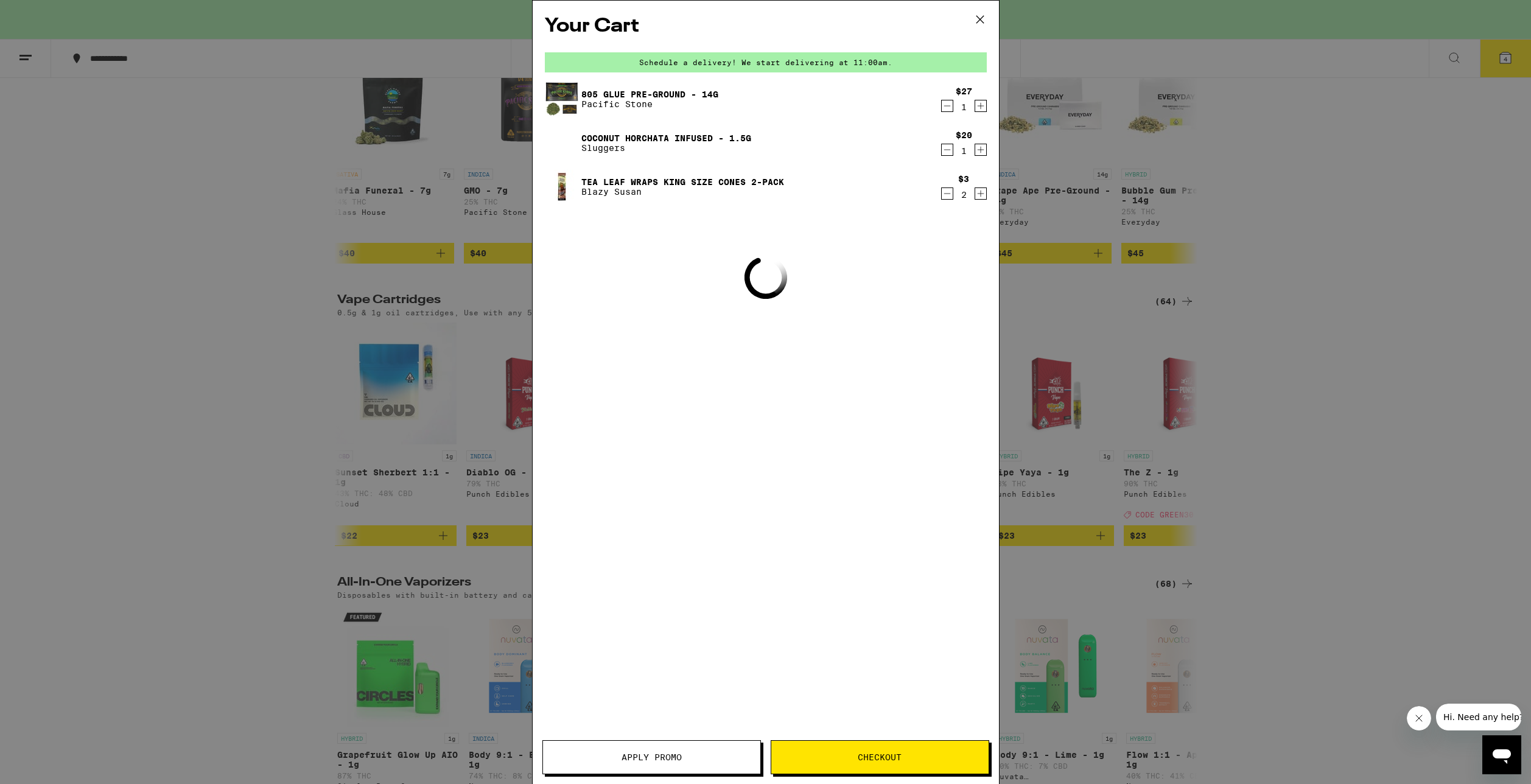
click at [946, 108] on icon "Decrement" at bounding box center [948, 106] width 11 height 15
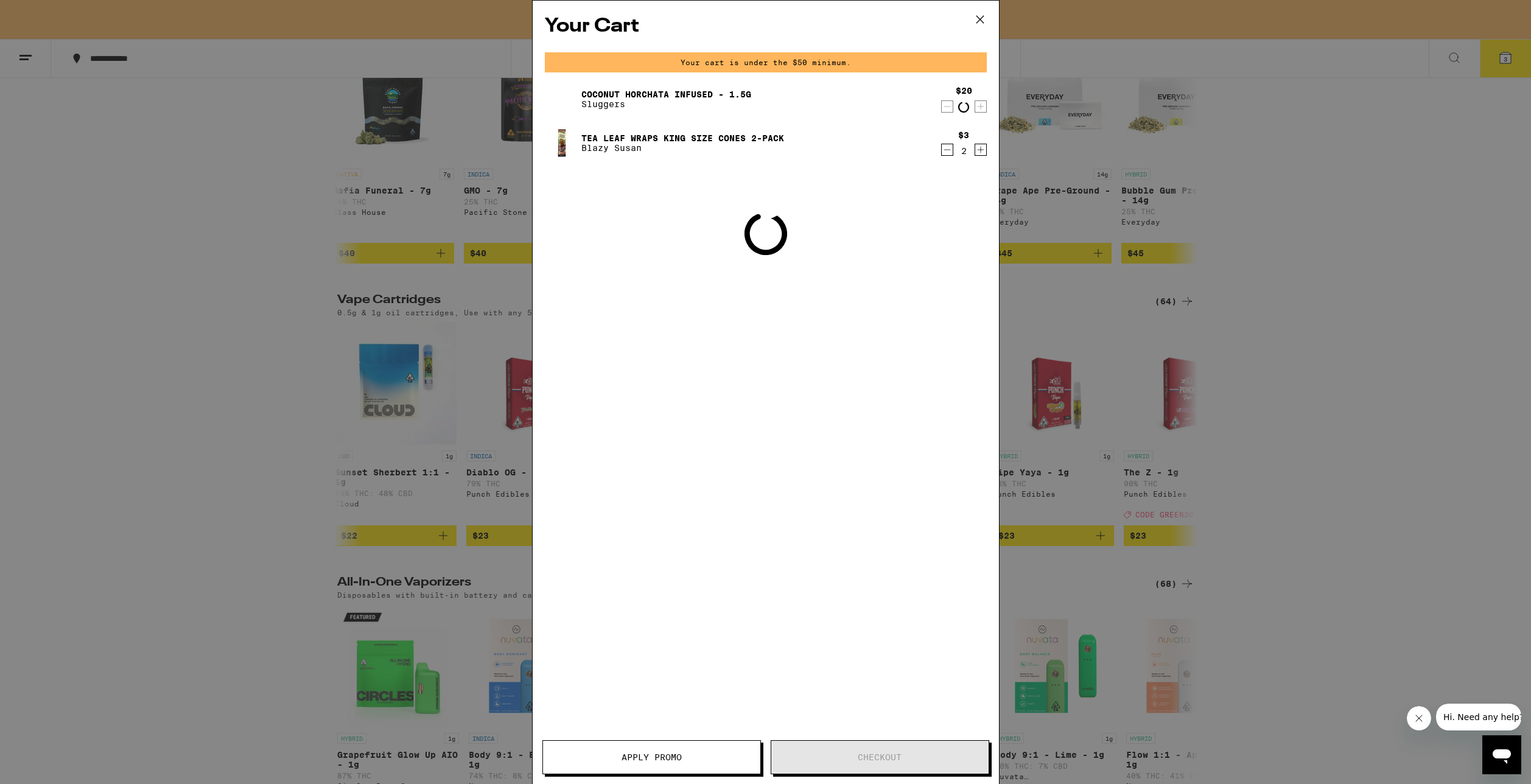
click at [946, 108] on icon "Decrement" at bounding box center [948, 106] width 11 height 15
click at [946, 108] on icon "Decrement" at bounding box center [948, 106] width 11 height 15
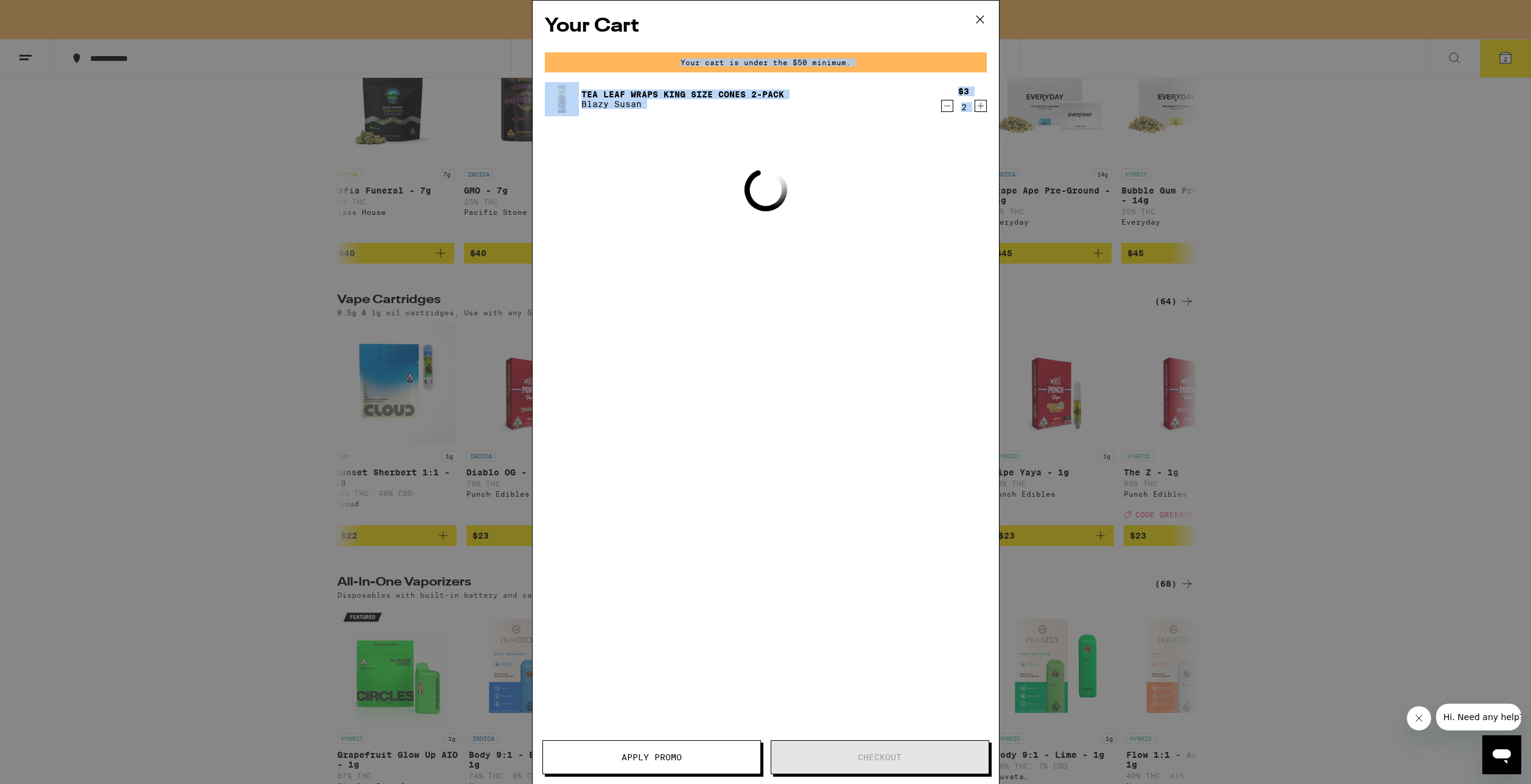
click at [946, 108] on div "Your Cart Your cart is under the $50 minimum. Tea Leaf Wraps King Size Cones 2-…" at bounding box center [766, 374] width 466 height 747
